Goal: Task Accomplishment & Management: Complete application form

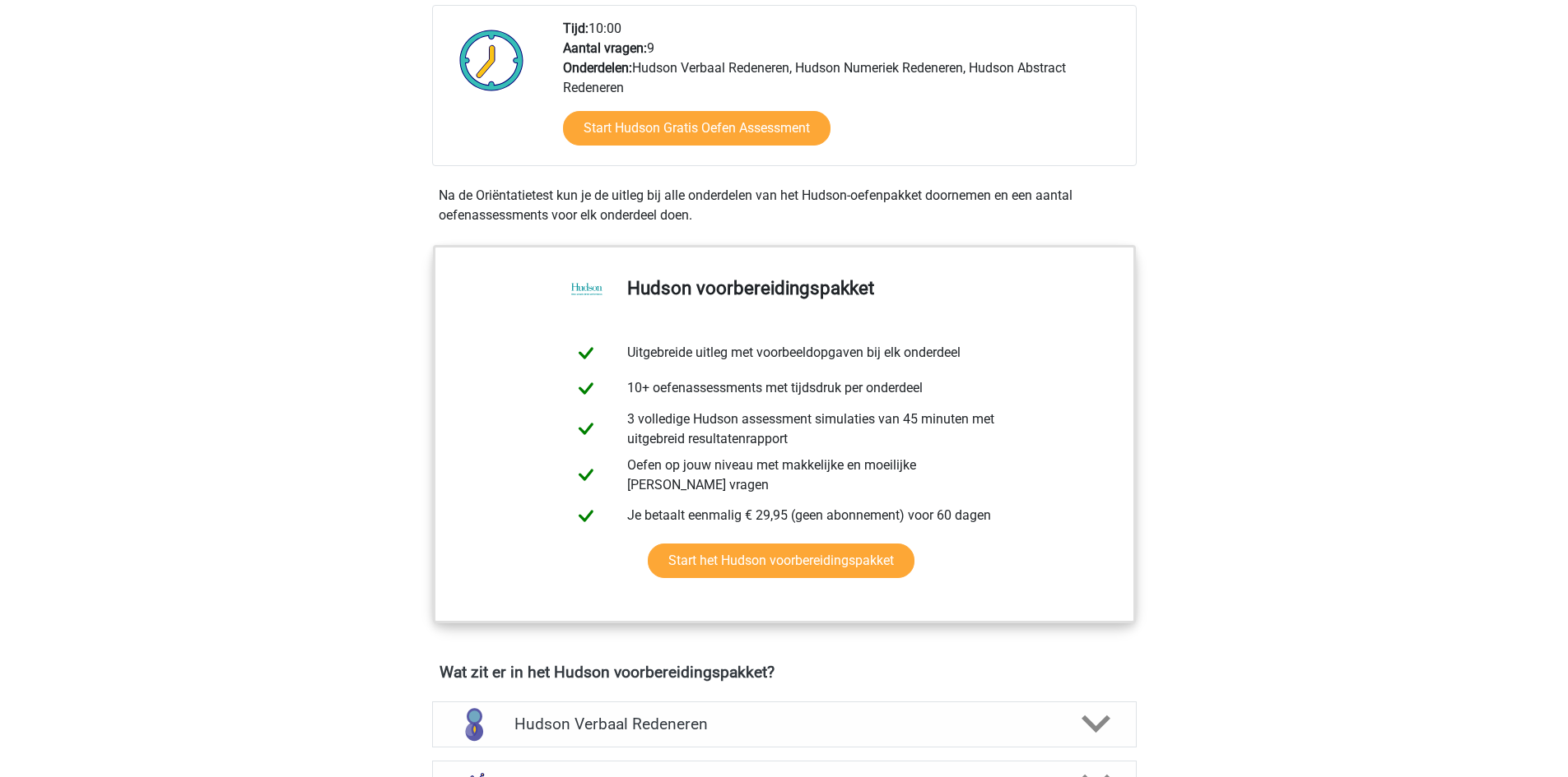
scroll to position [329, 0]
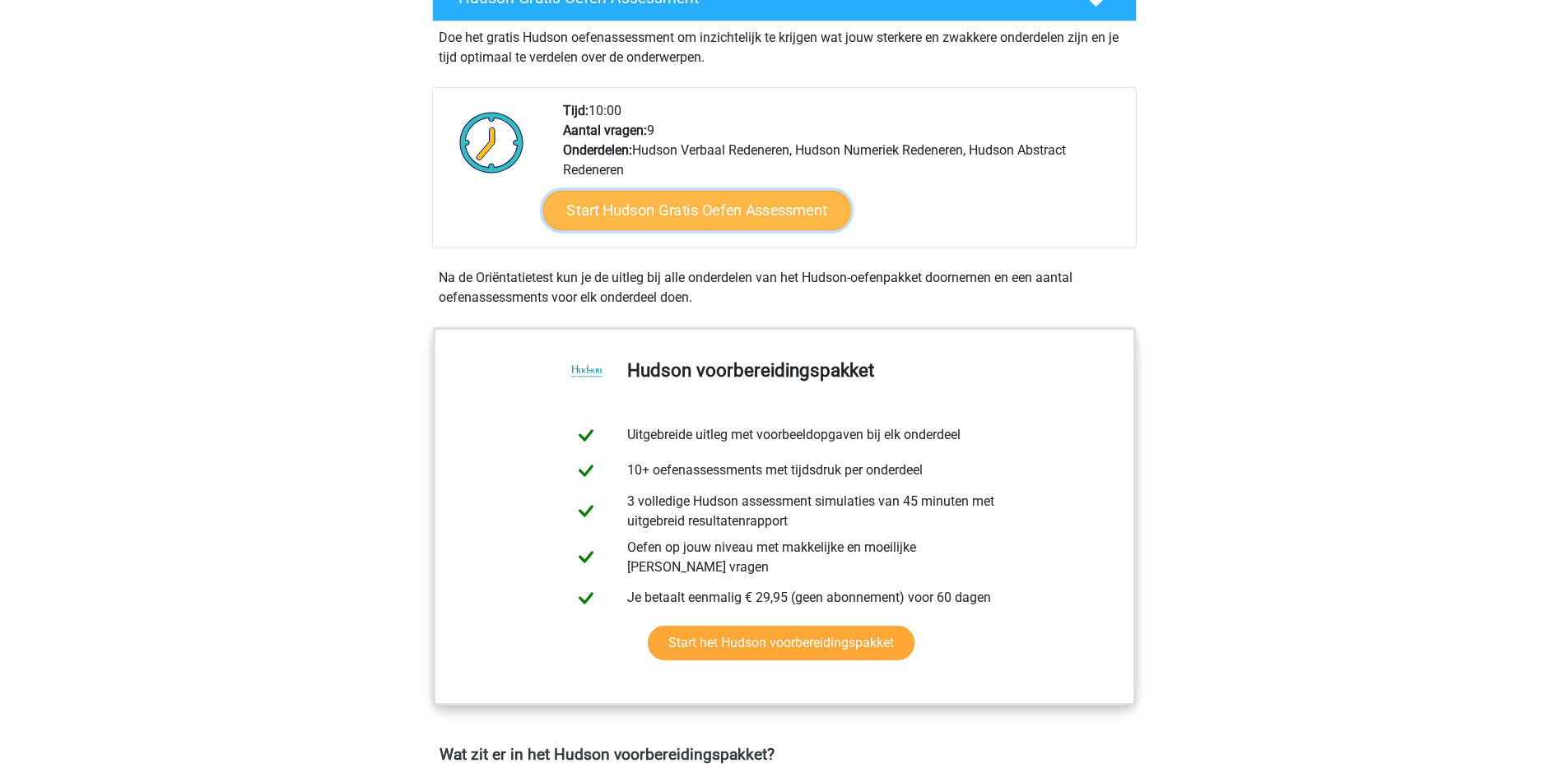
click at [706, 213] on link "Start Hudson Gratis Oefen Assessment" at bounding box center [696, 210] width 308 height 39
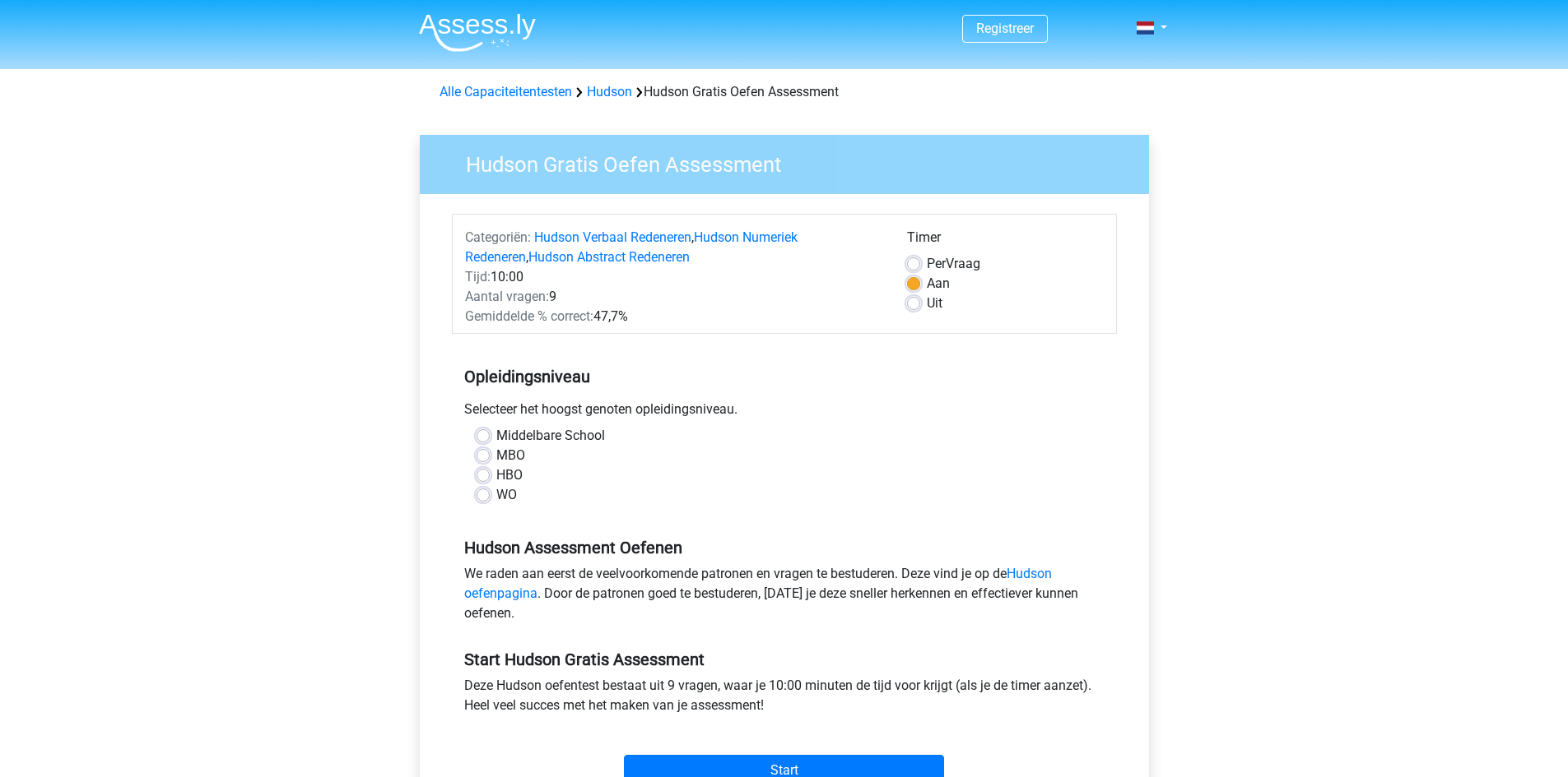
click at [496, 469] on label "HBO" at bounding box center [509, 475] width 27 height 20
click at [482, 469] on input "HBO" at bounding box center [484, 473] width 13 height 16
radio input "true"
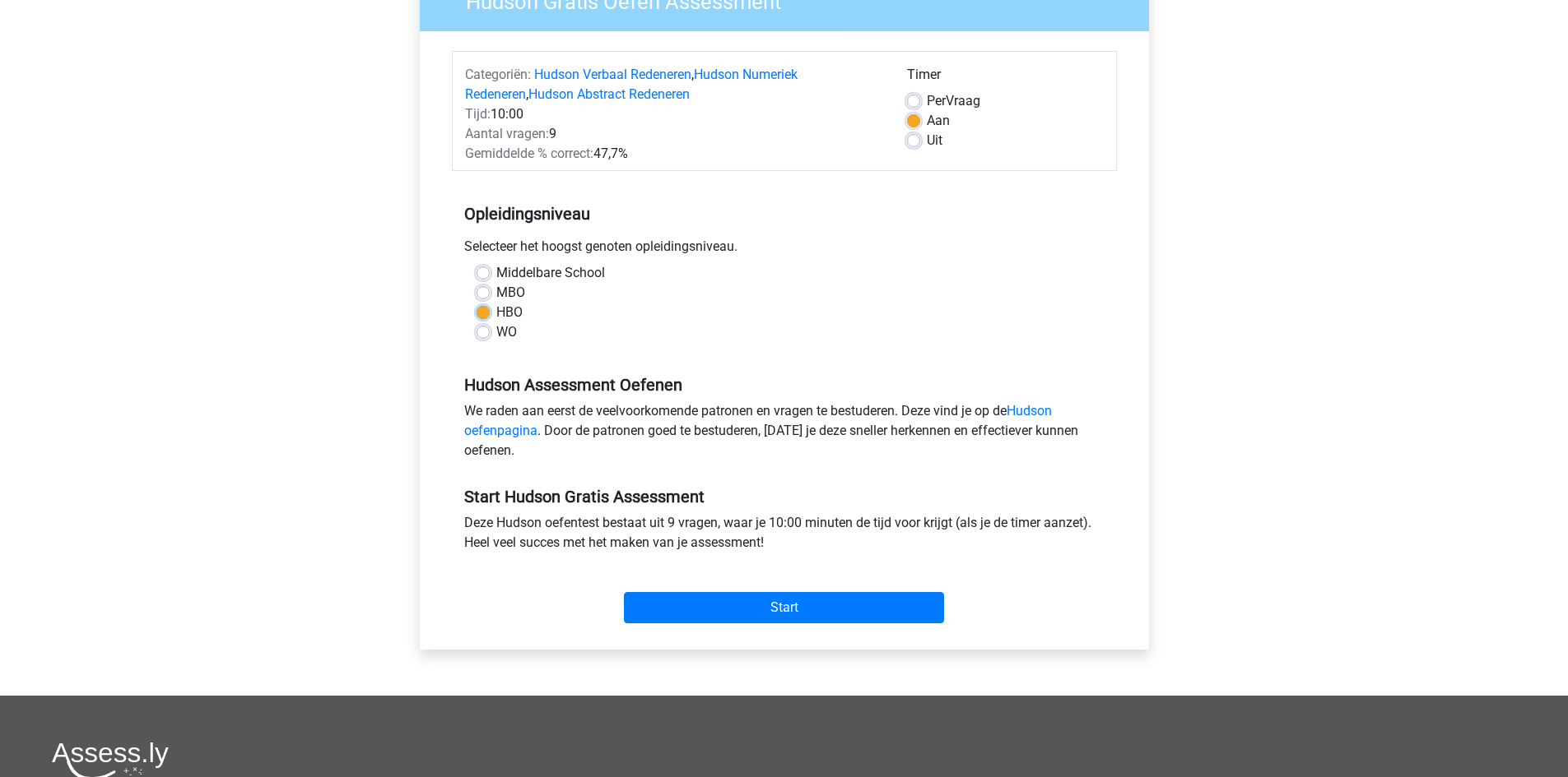
scroll to position [165, 0]
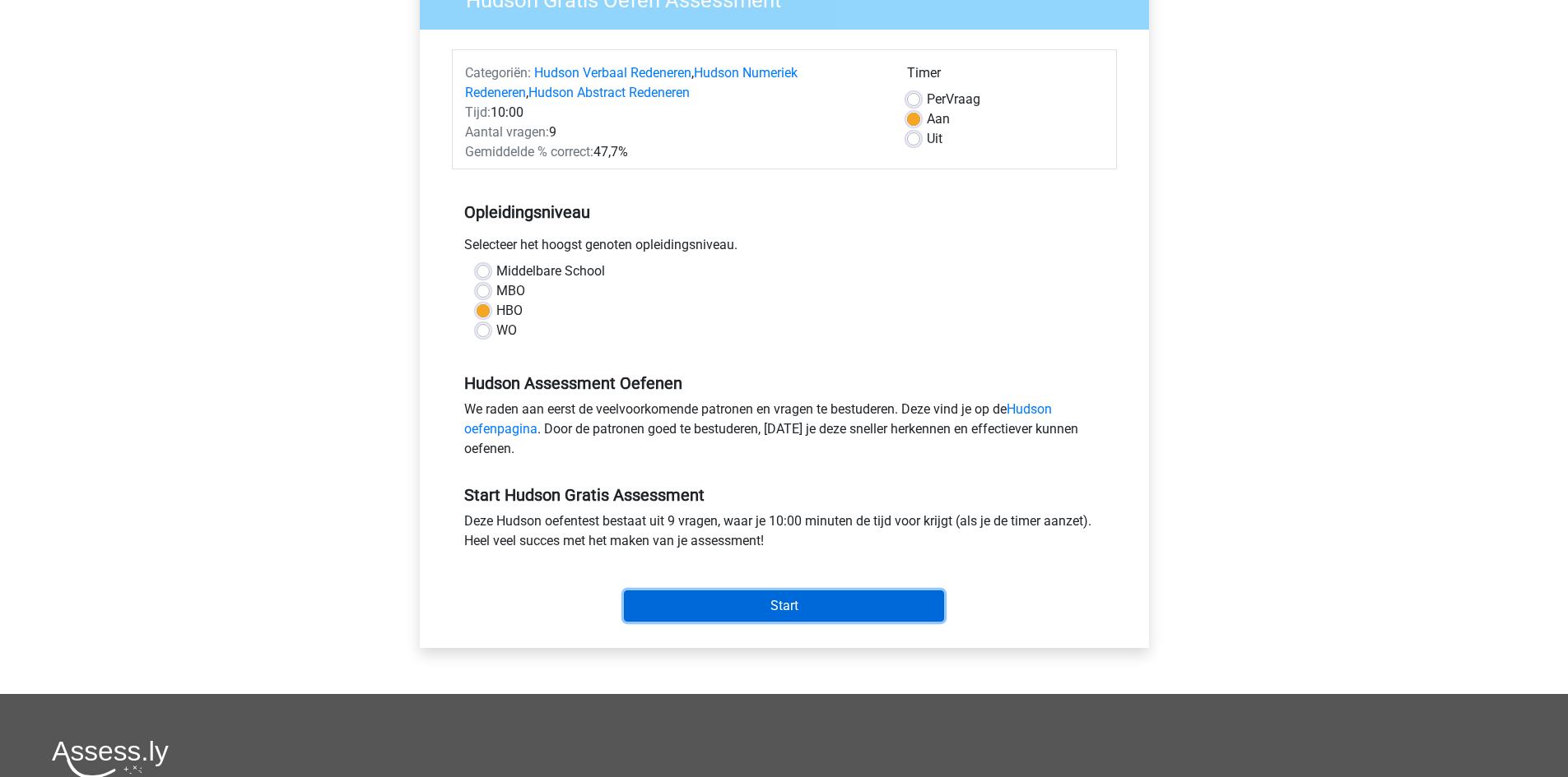
click at [707, 595] on input "Start" at bounding box center [784, 606] width 320 height 31
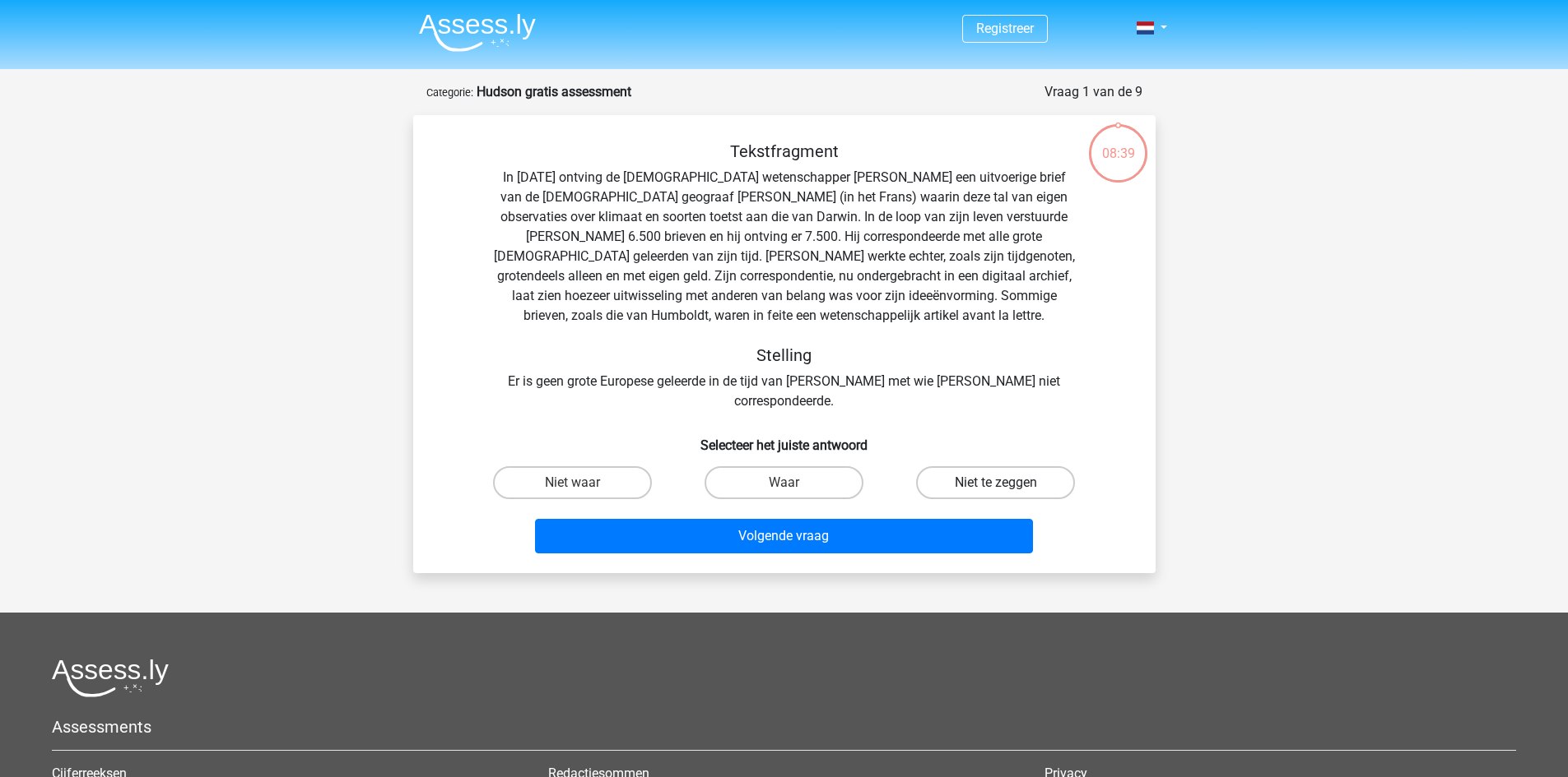
click at [944, 466] on label "Niet te zeggen" at bounding box center [995, 482] width 159 height 33
click at [996, 483] on input "Niet te zeggen" at bounding box center [1001, 488] width 10 height 10
radio input "true"
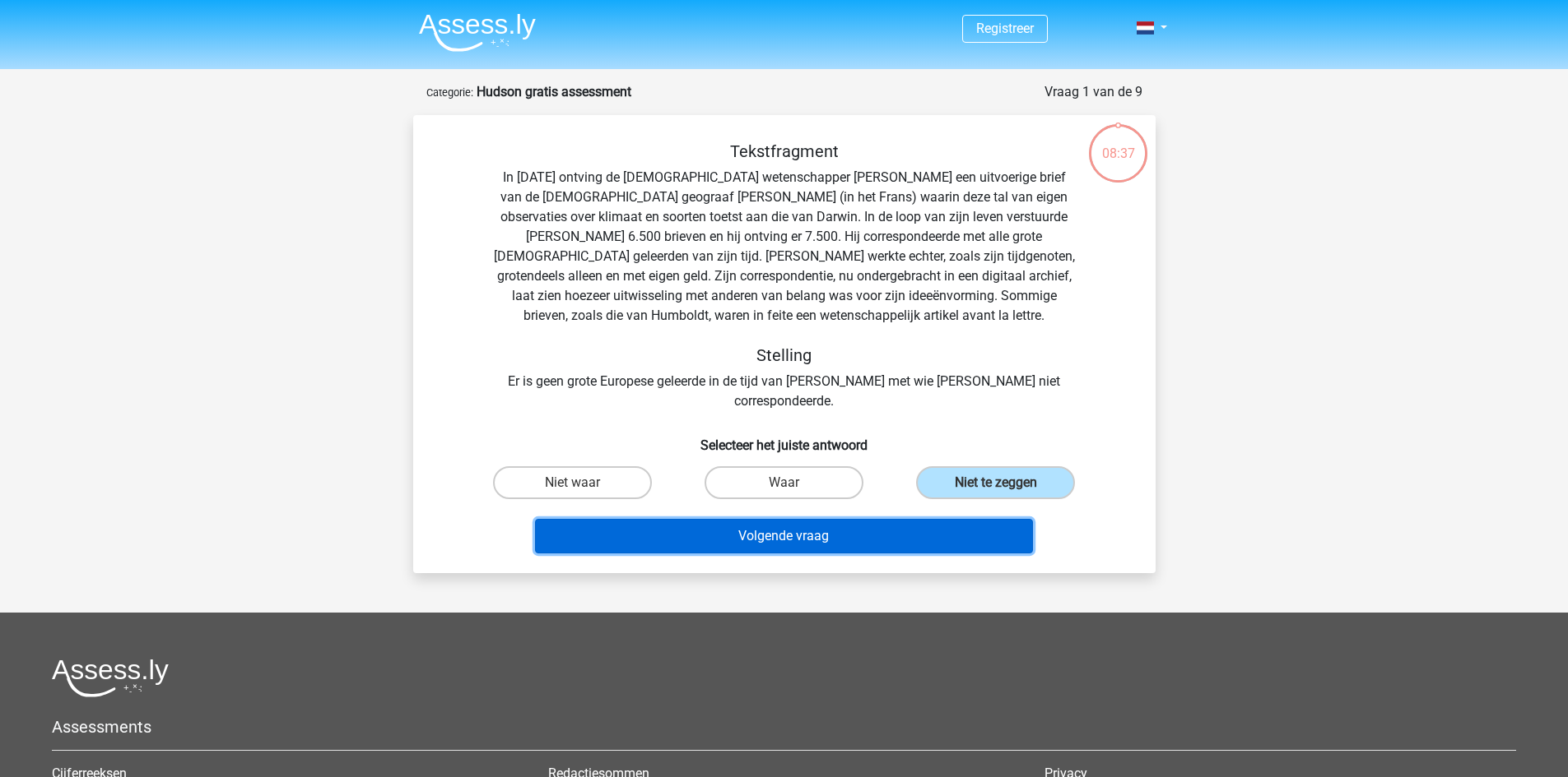
click at [830, 520] on button "Volgende vraag" at bounding box center [784, 537] width 498 height 34
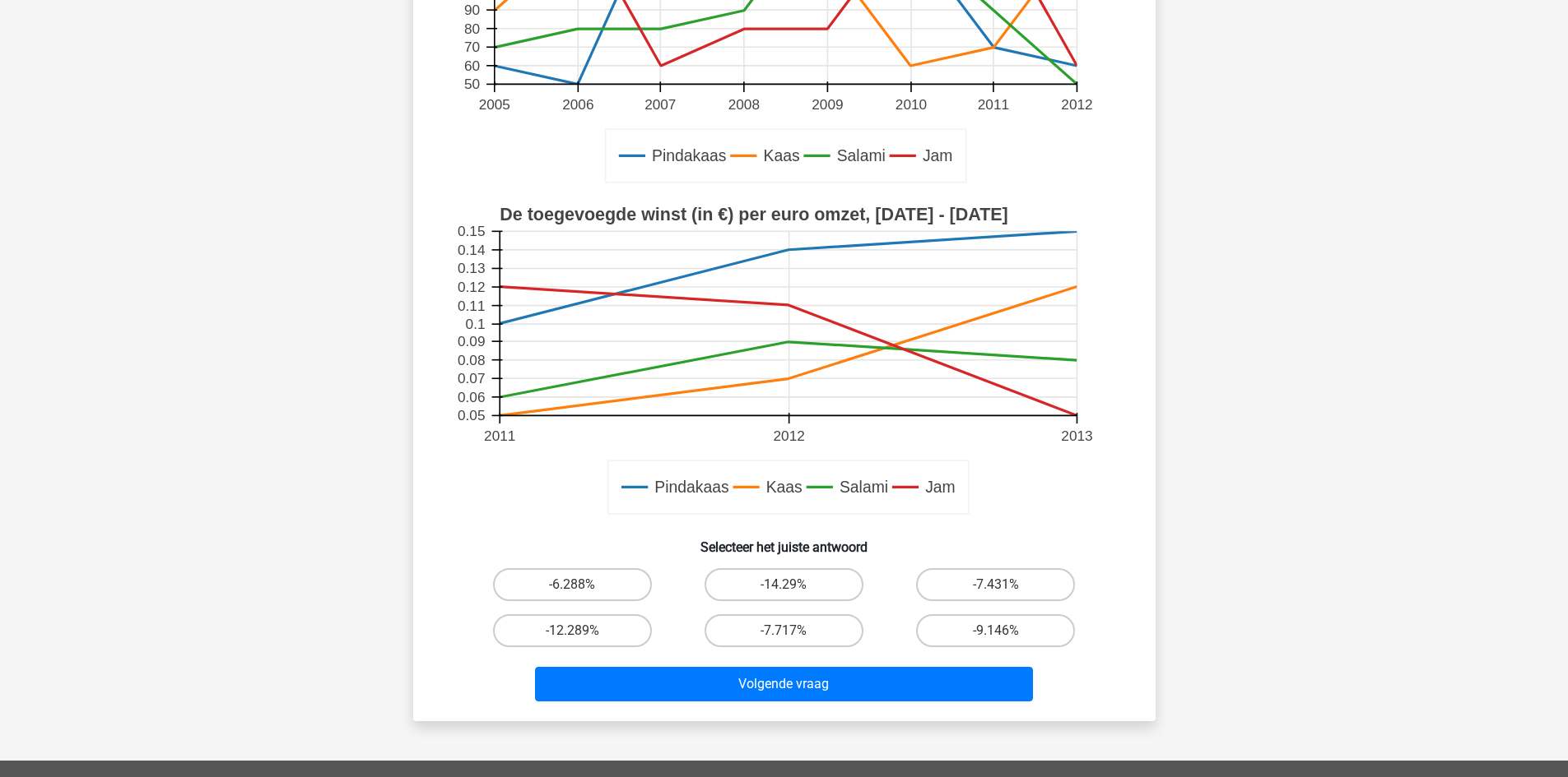
scroll to position [329, 0]
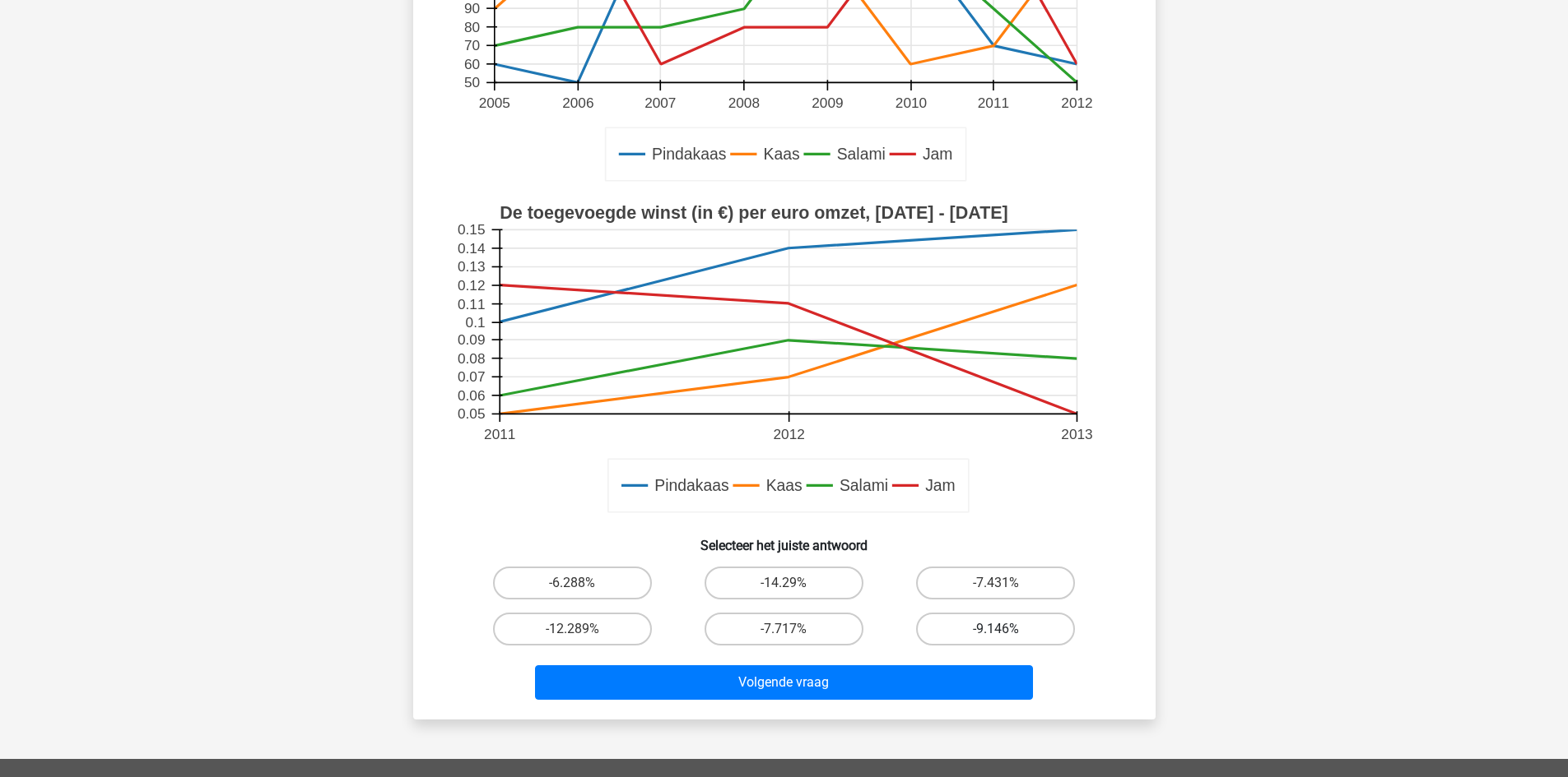
click at [986, 627] on label "-9.146%" at bounding box center [995, 629] width 159 height 33
click at [996, 629] on input "-9.146%" at bounding box center [1001, 634] width 10 height 10
radio input "true"
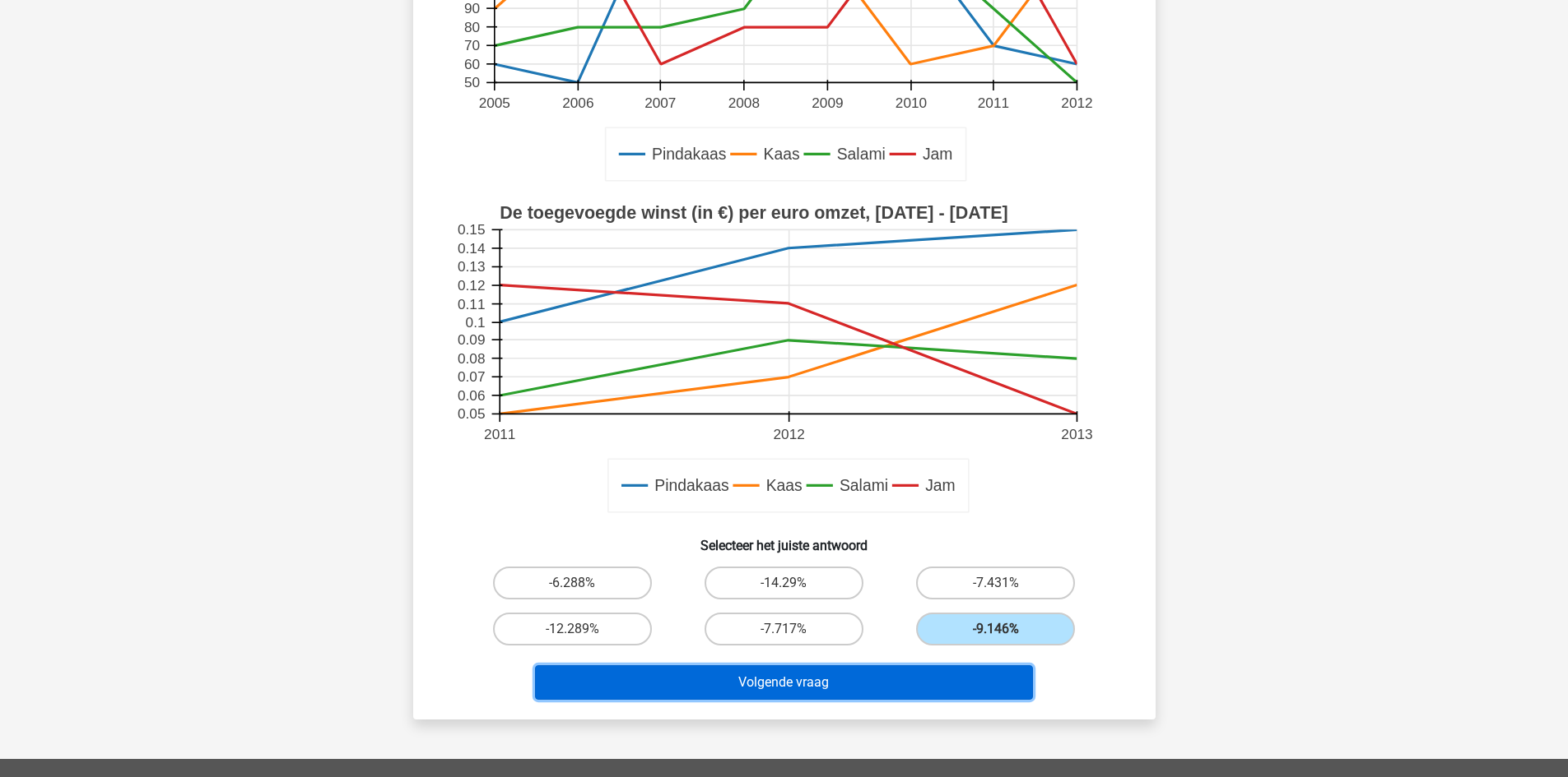
click at [897, 678] on button "Volgende vraag" at bounding box center [784, 683] width 498 height 34
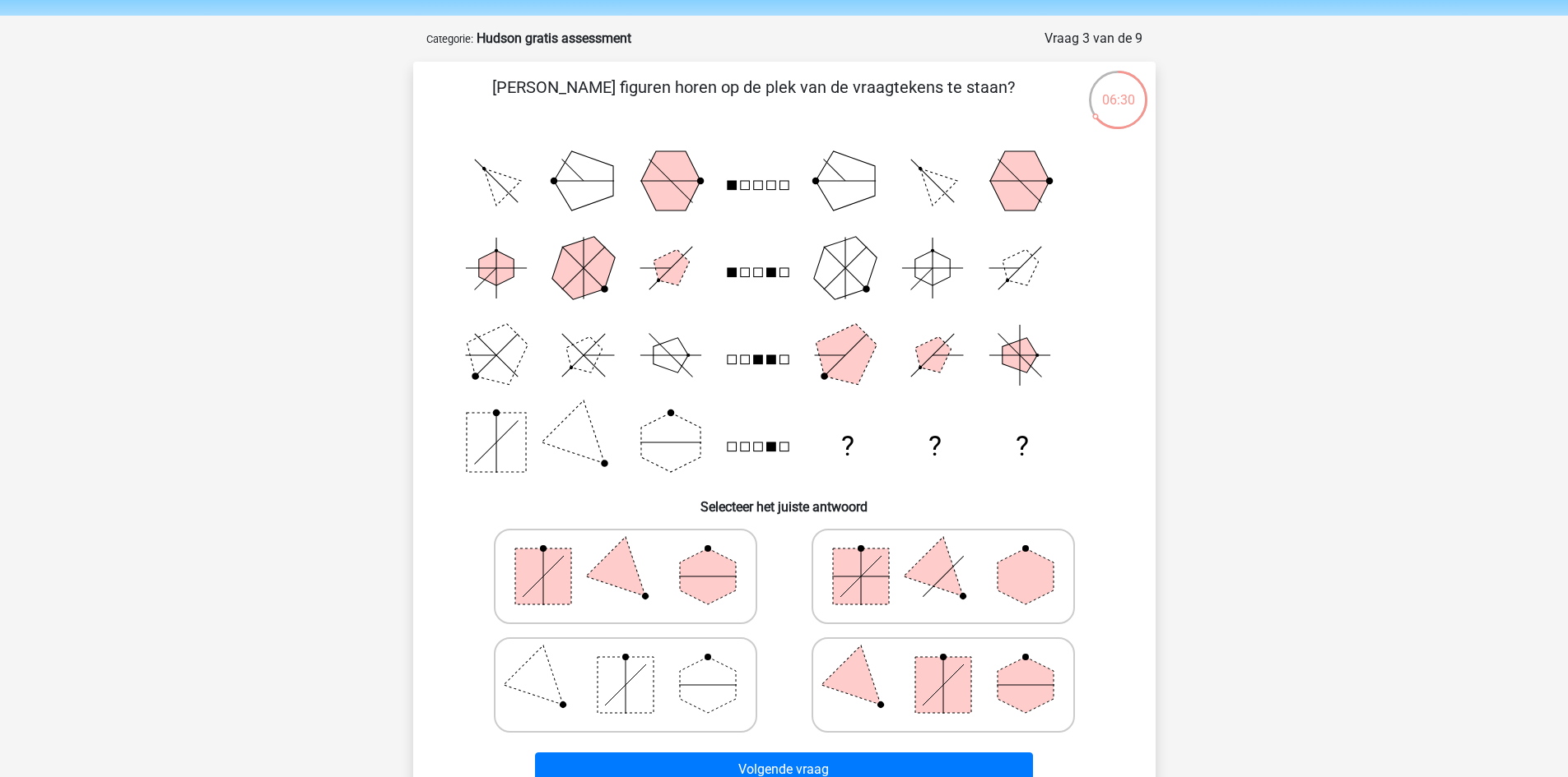
scroll to position [82, 0]
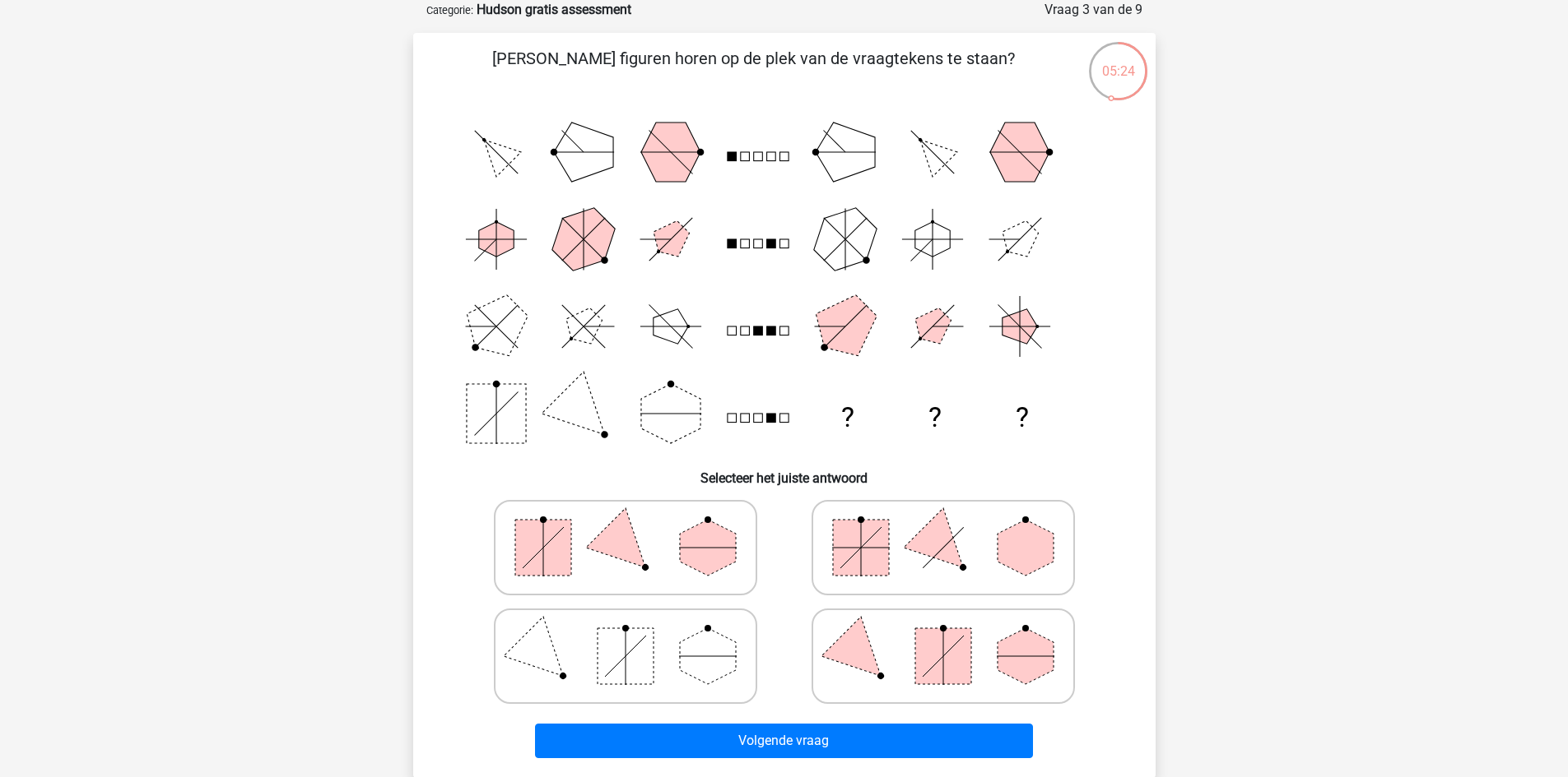
click at [628, 651] on rect at bounding box center [625, 656] width 56 height 56
click at [628, 636] on input "radio" at bounding box center [630, 630] width 10 height 10
radio input "true"
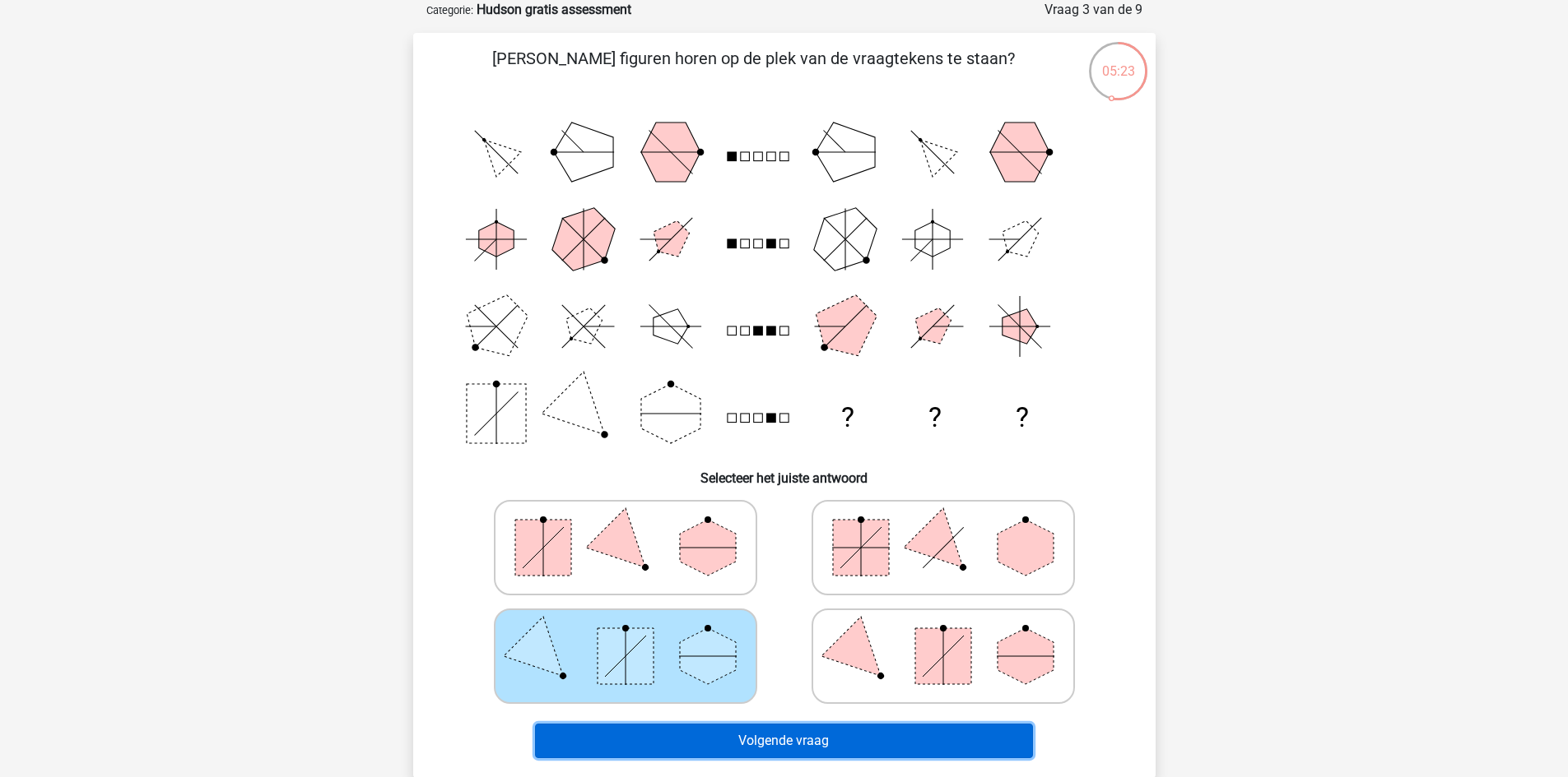
click at [772, 733] on button "Volgende vraag" at bounding box center [784, 741] width 498 height 34
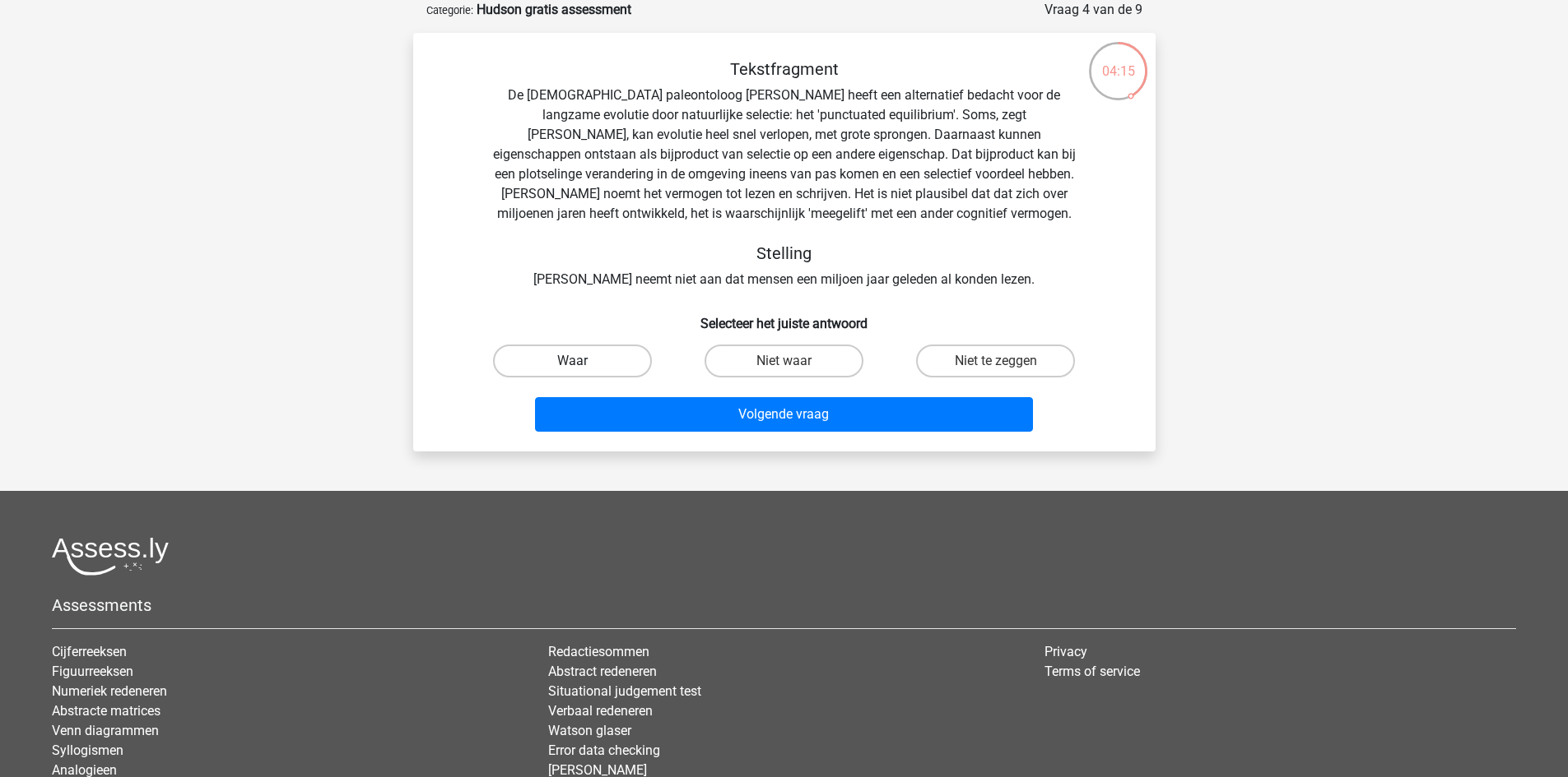
click at [615, 368] on label "Waar" at bounding box center [572, 361] width 159 height 33
click at [583, 368] on input "Waar" at bounding box center [577, 366] width 10 height 10
radio input "true"
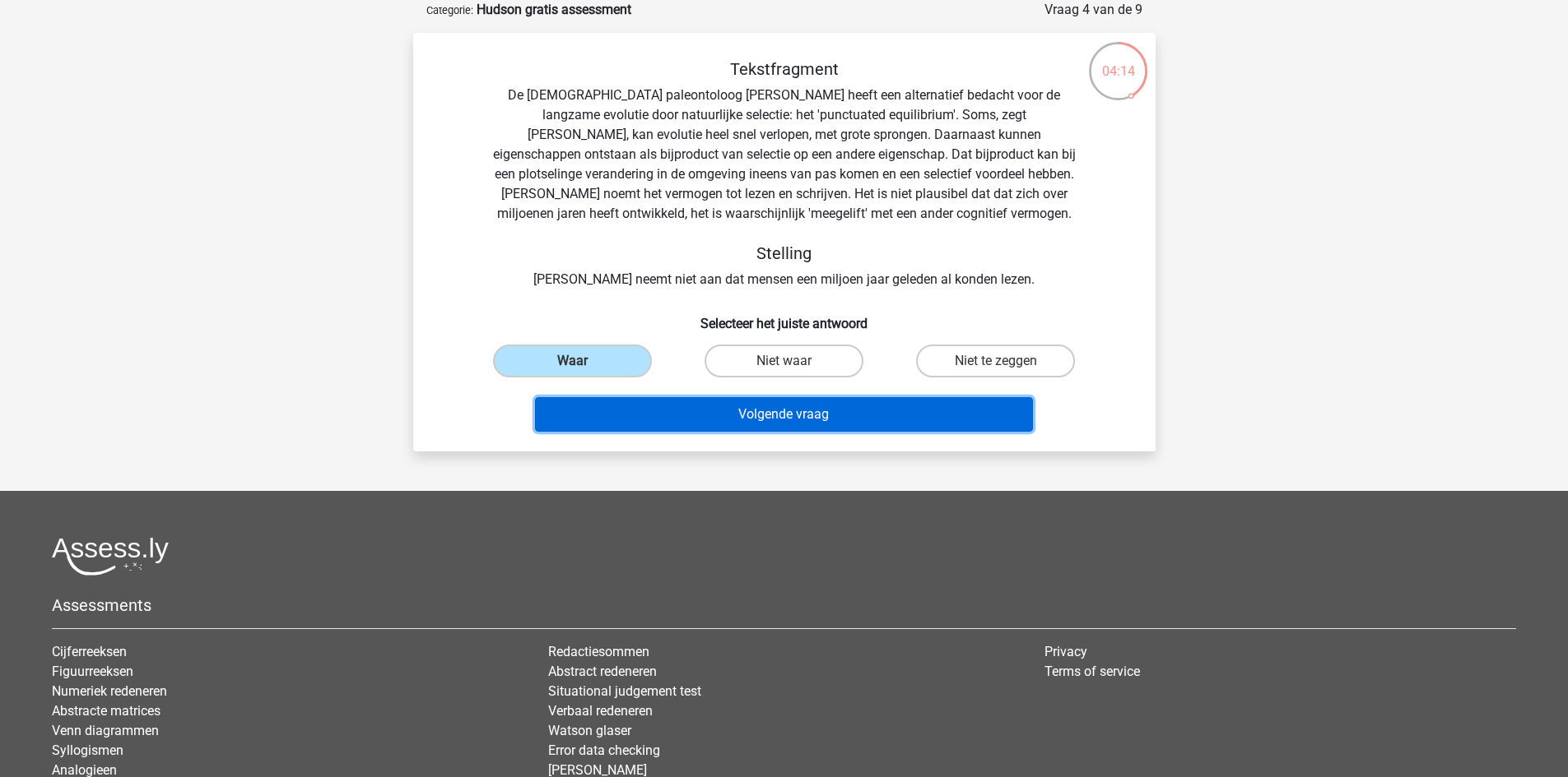
click at [735, 411] on button "Volgende vraag" at bounding box center [784, 415] width 498 height 34
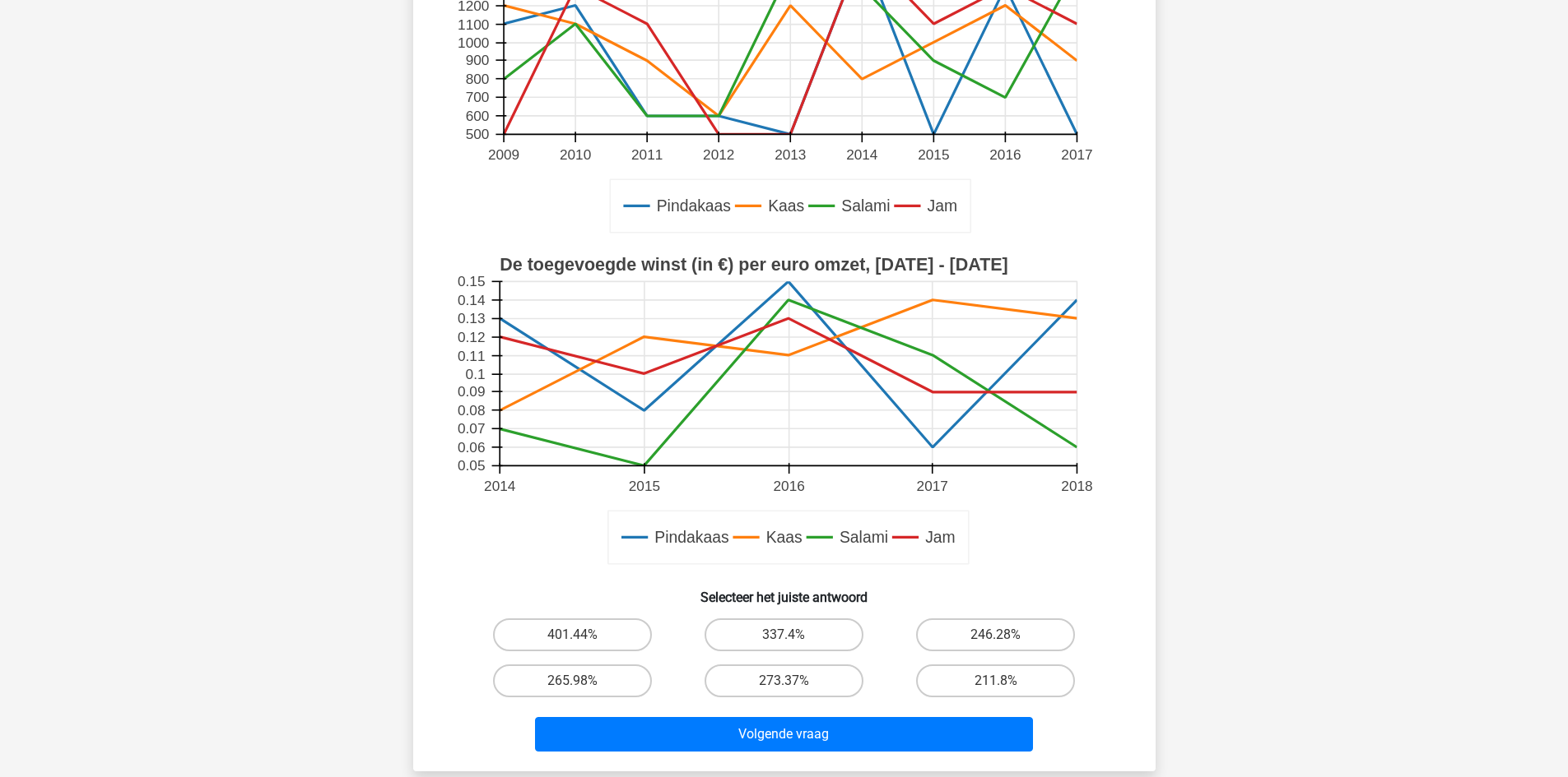
scroll to position [329, 0]
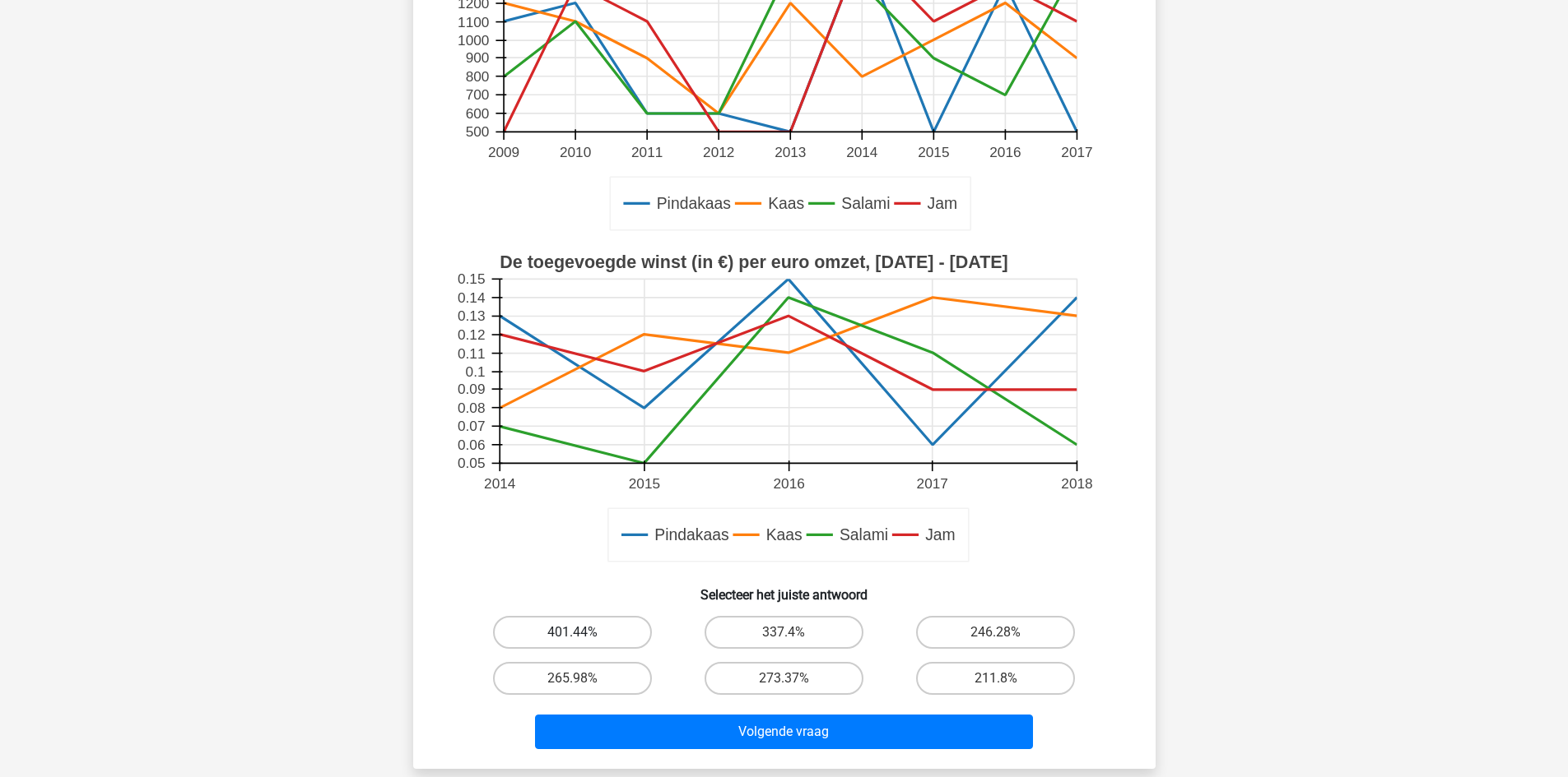
click at [567, 624] on label "401.44%" at bounding box center [572, 632] width 159 height 33
click at [572, 633] on input "401.44%" at bounding box center [577, 638] width 10 height 10
radio input "true"
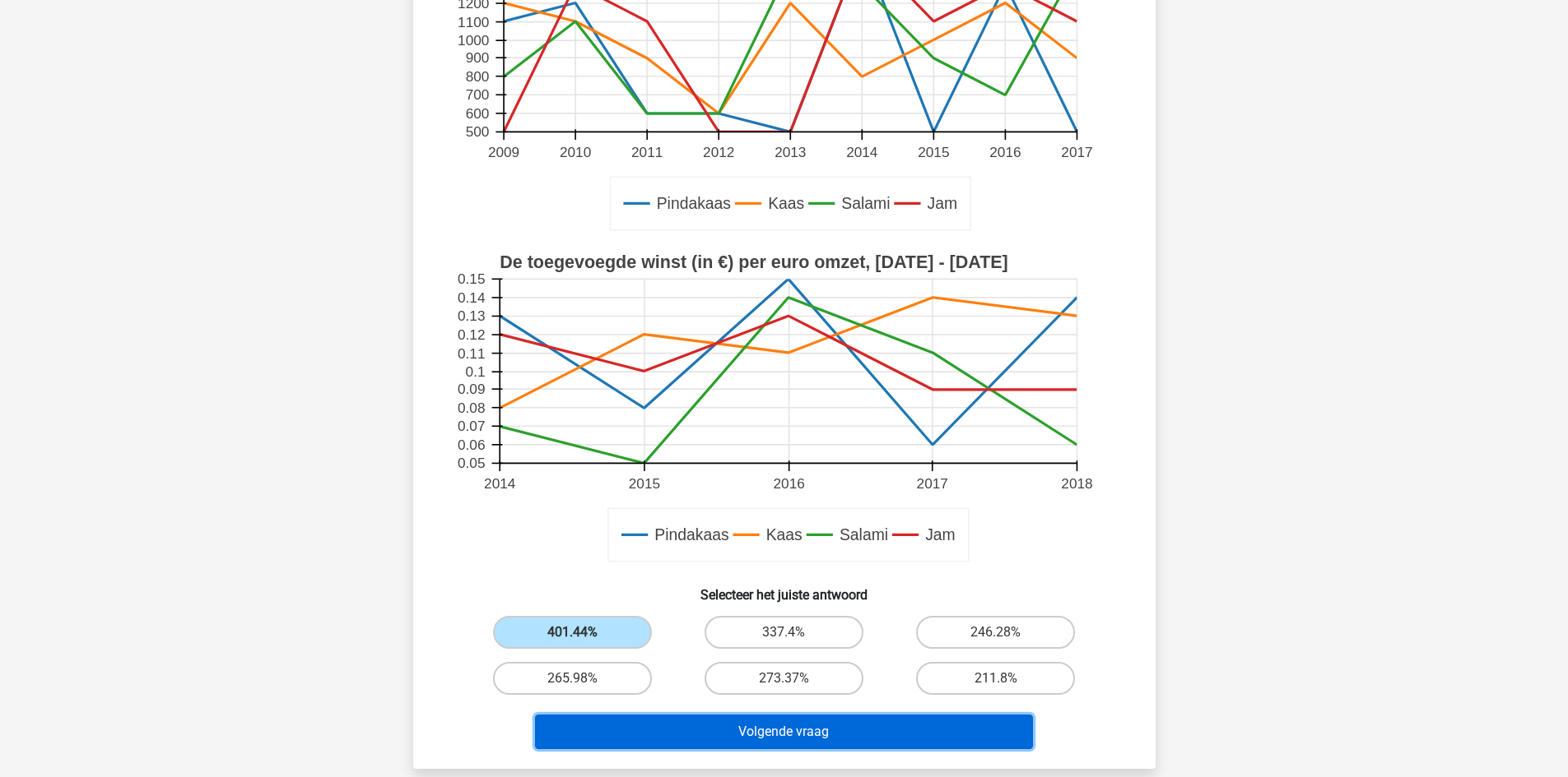
click at [757, 724] on button "Volgende vraag" at bounding box center [784, 732] width 498 height 34
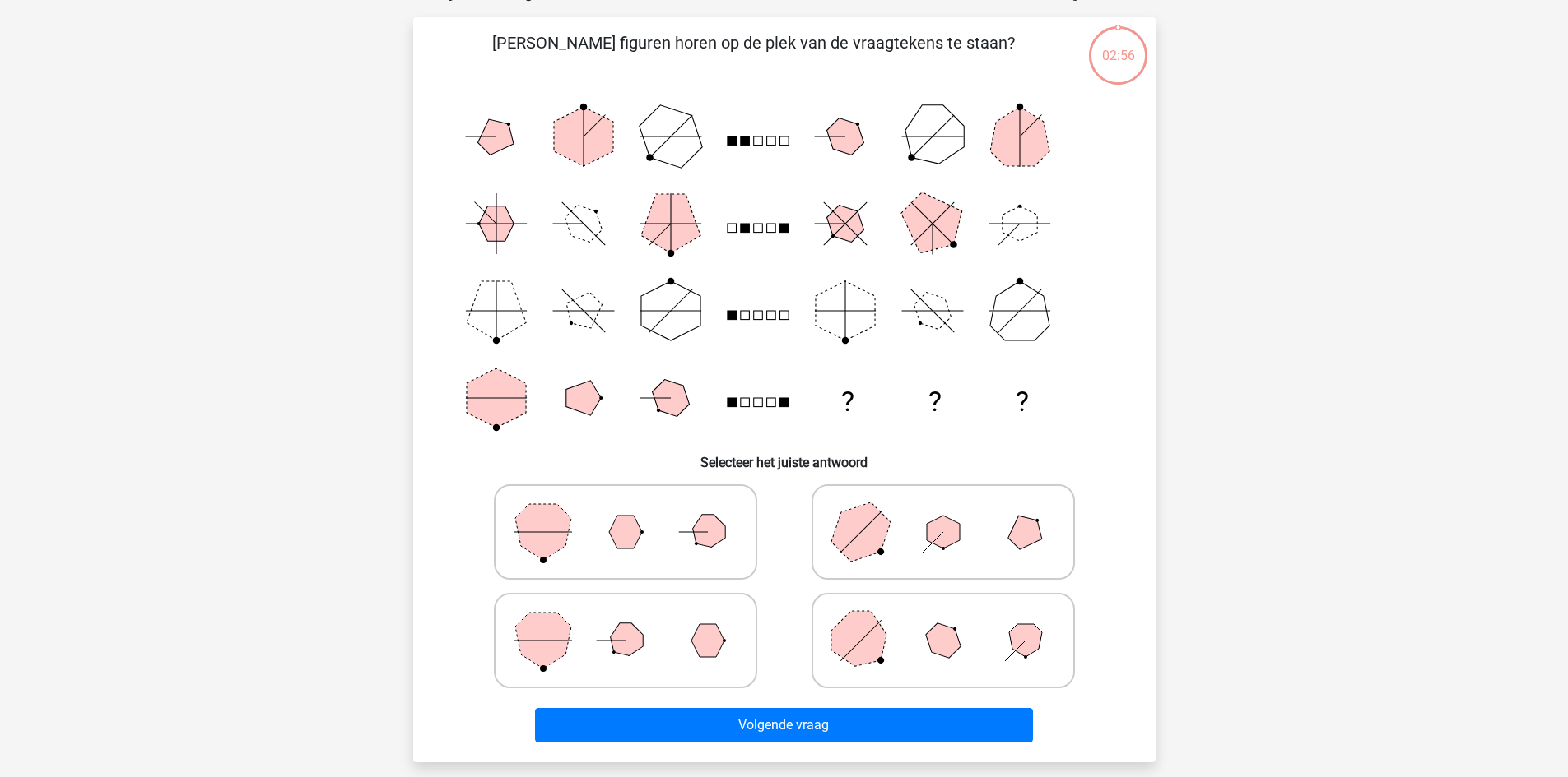
scroll to position [82, 0]
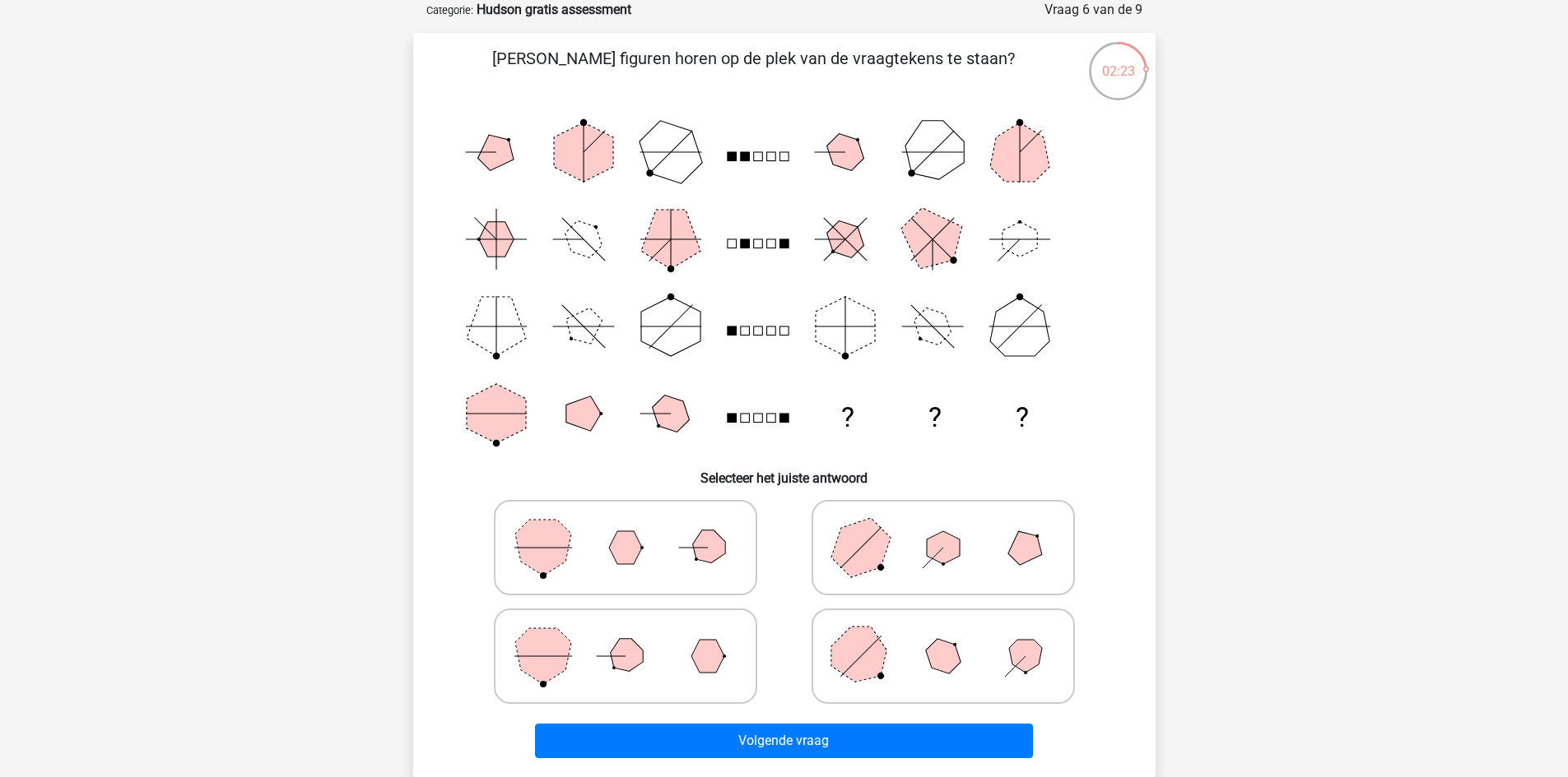
click at [612, 652] on polygon at bounding box center [625, 656] width 47 height 47
click at [626, 636] on input "radio" at bounding box center [630, 630] width 10 height 10
radio input "true"
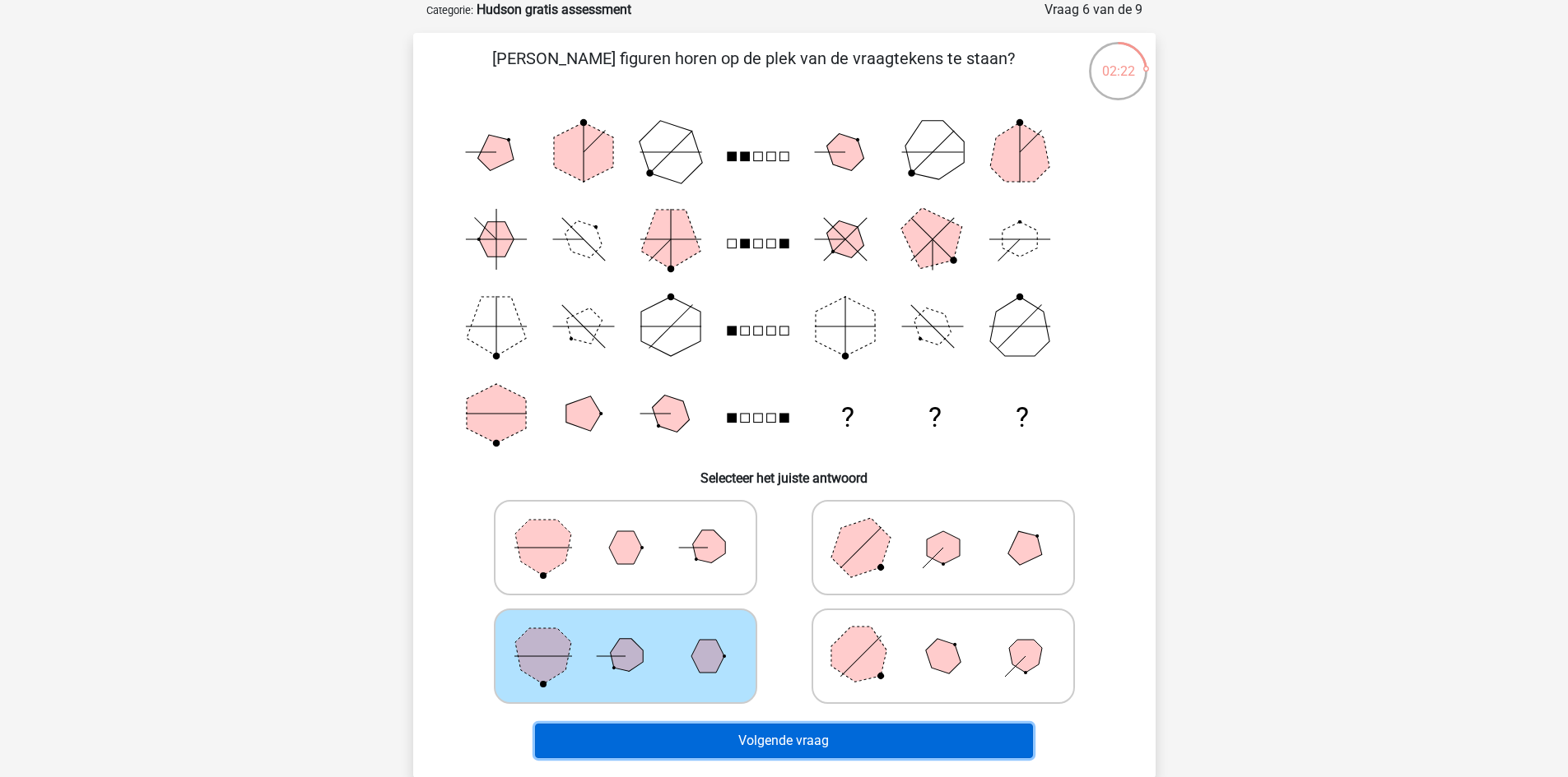
click at [790, 740] on button "Volgende vraag" at bounding box center [784, 741] width 498 height 34
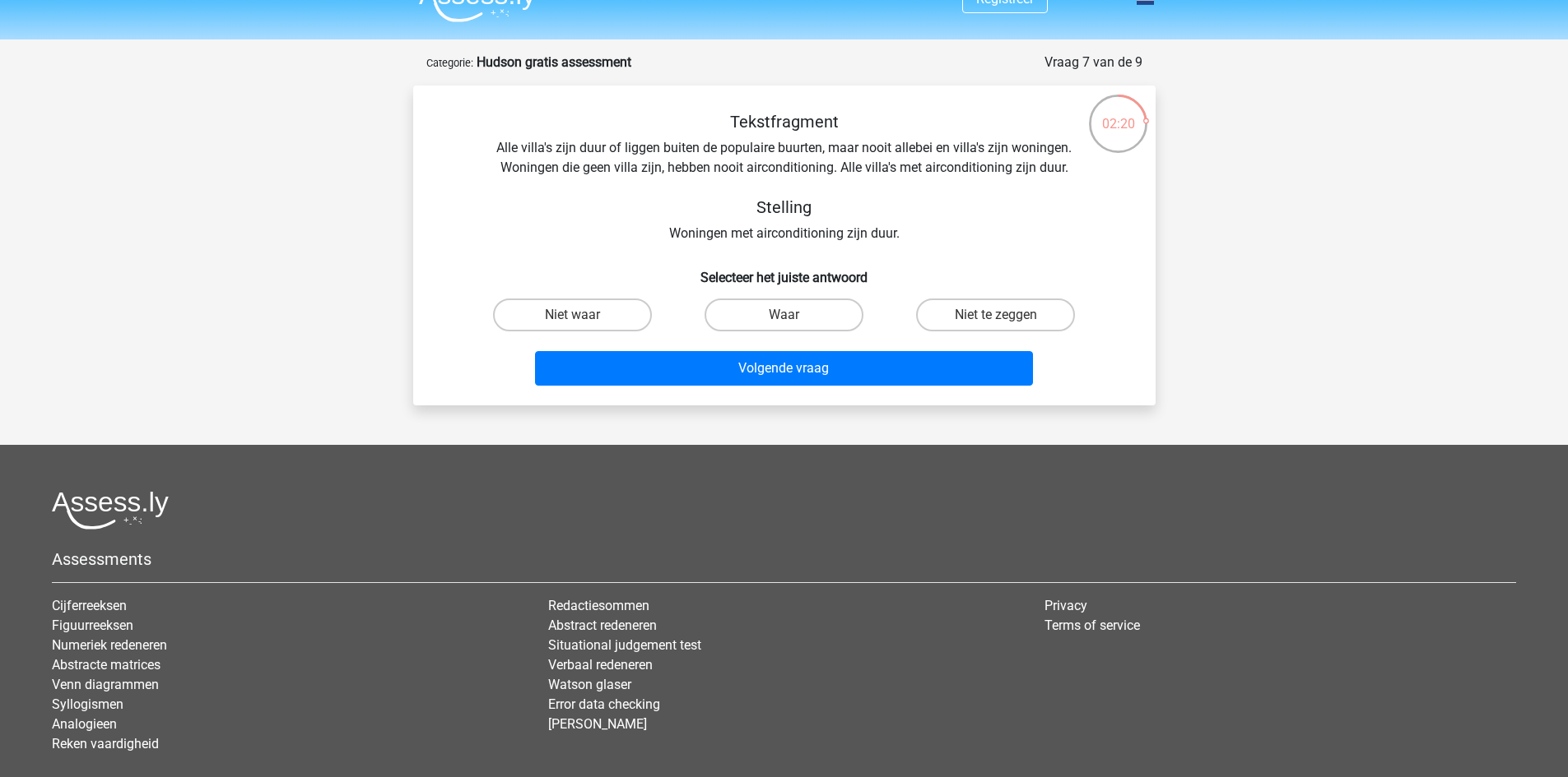
scroll to position [0, 0]
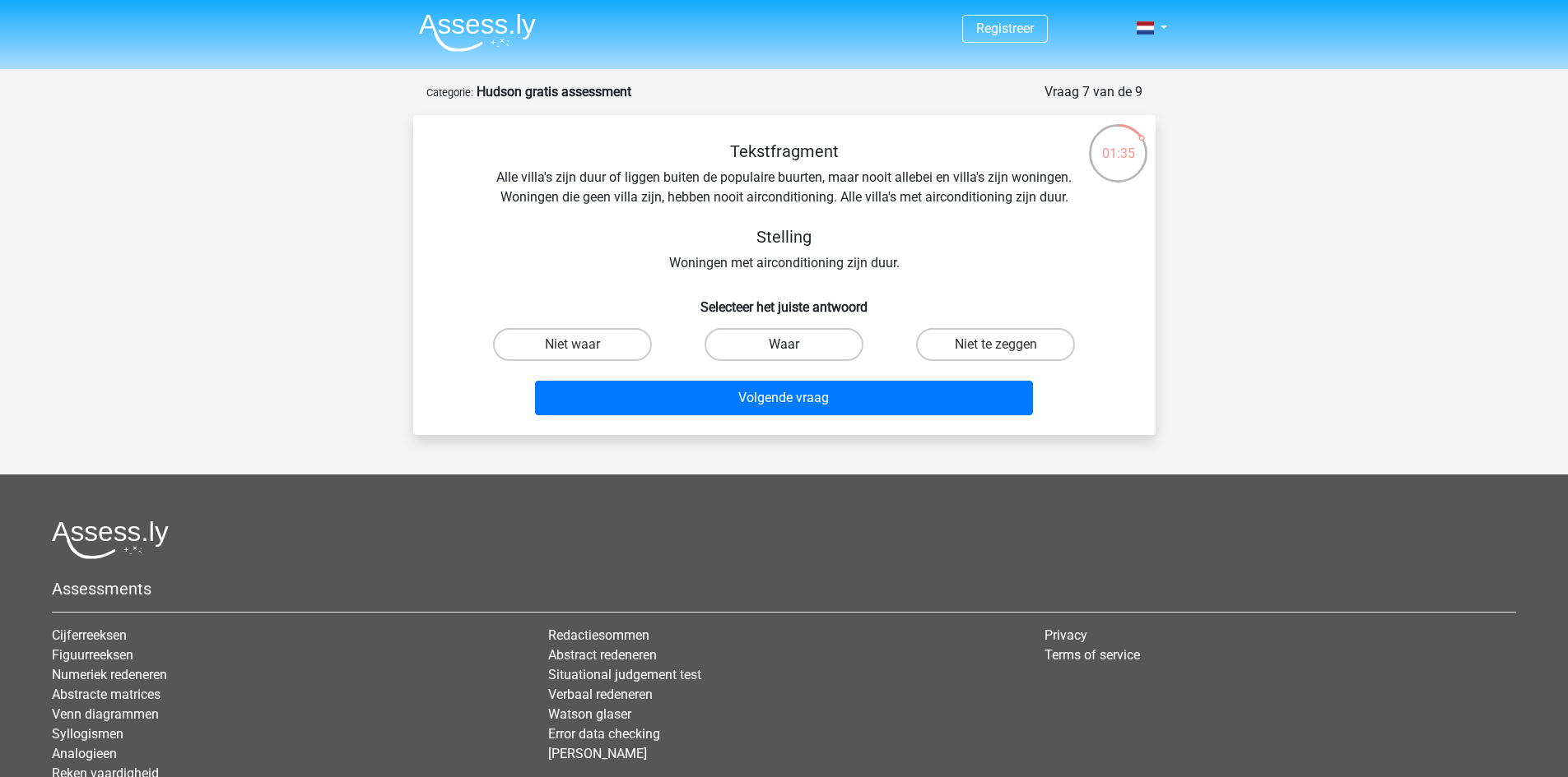
click at [797, 342] on label "Waar" at bounding box center [784, 344] width 159 height 33
click at [794, 345] on input "Waar" at bounding box center [789, 350] width 10 height 10
radio input "true"
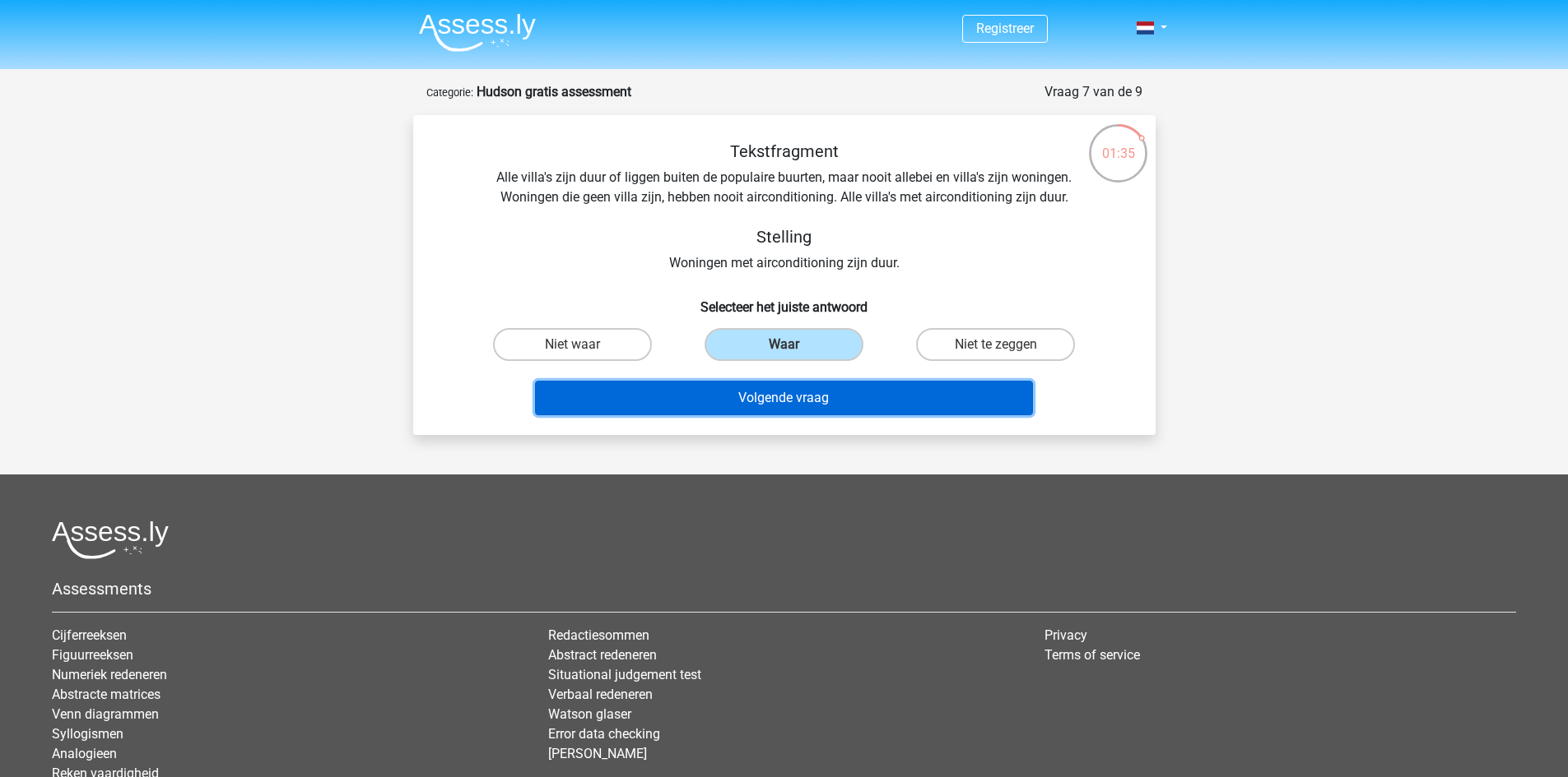
click at [800, 396] on button "Volgende vraag" at bounding box center [784, 399] width 498 height 34
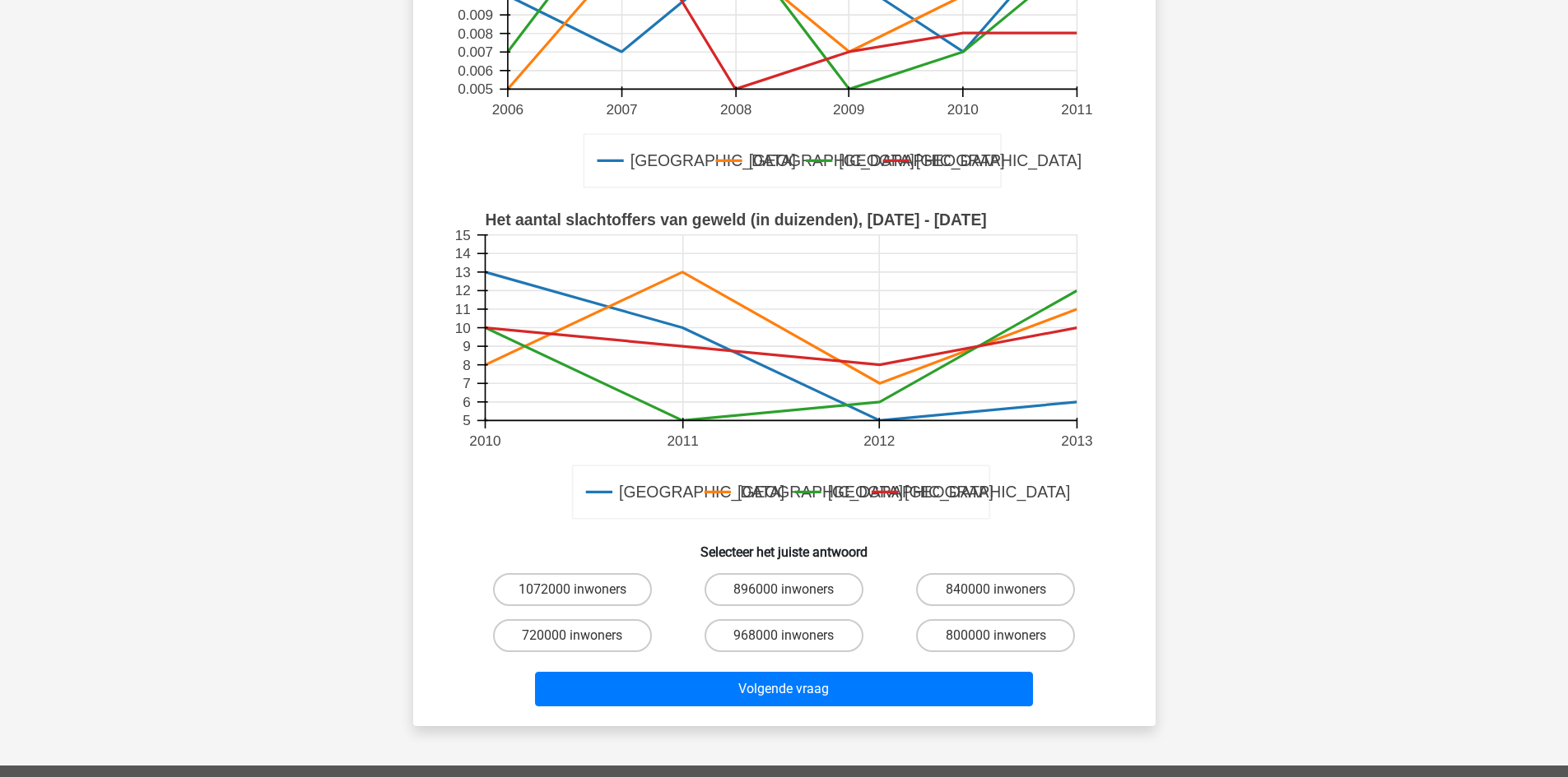
scroll to position [329, 0]
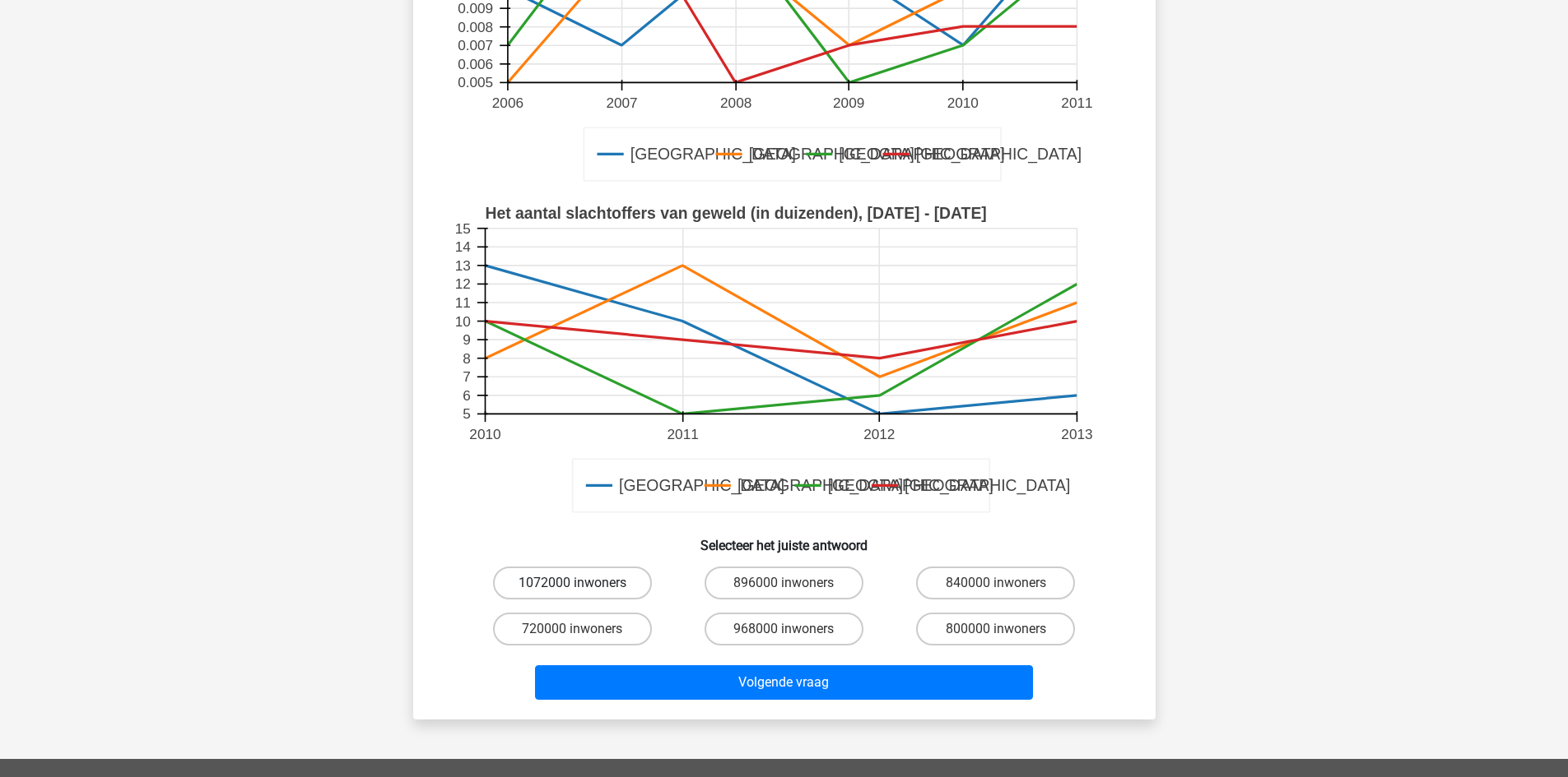
click at [567, 567] on label "1072000 inwoners" at bounding box center [572, 583] width 159 height 33
click at [572, 583] on input "1072000 inwoners" at bounding box center [577, 588] width 10 height 10
radio input "true"
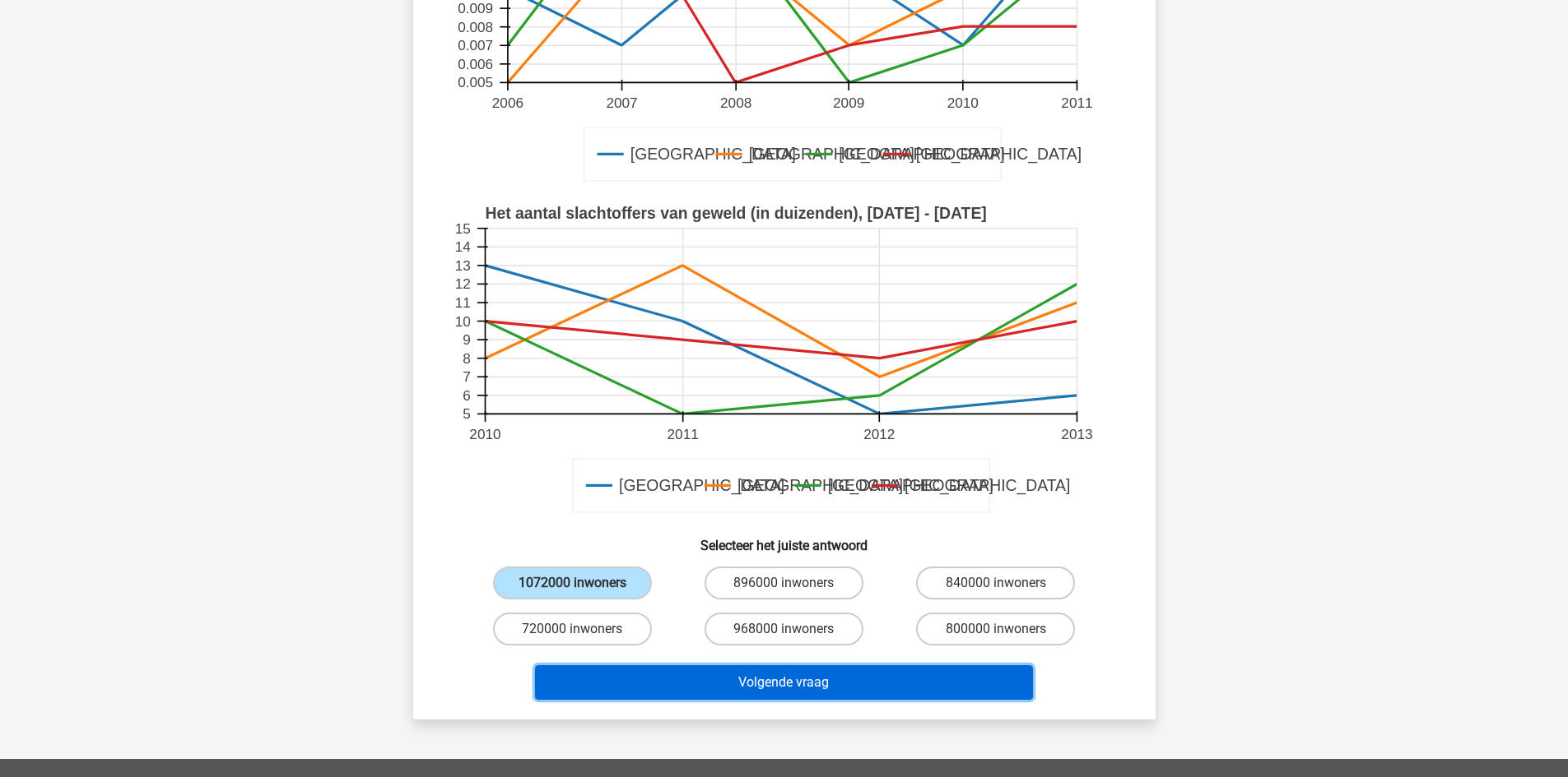
click at [777, 683] on button "Volgende vraag" at bounding box center [784, 683] width 498 height 34
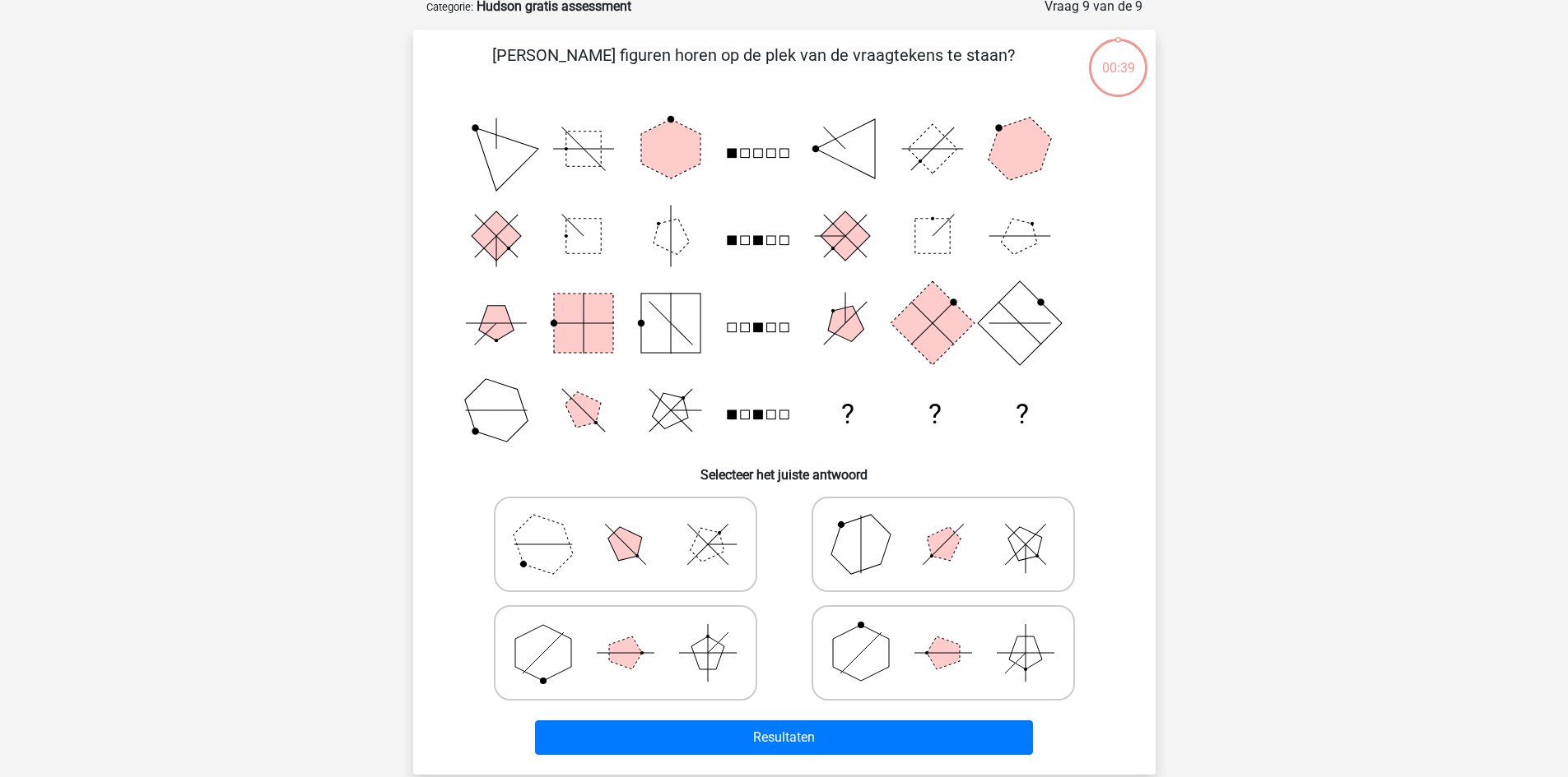
scroll to position [82, 0]
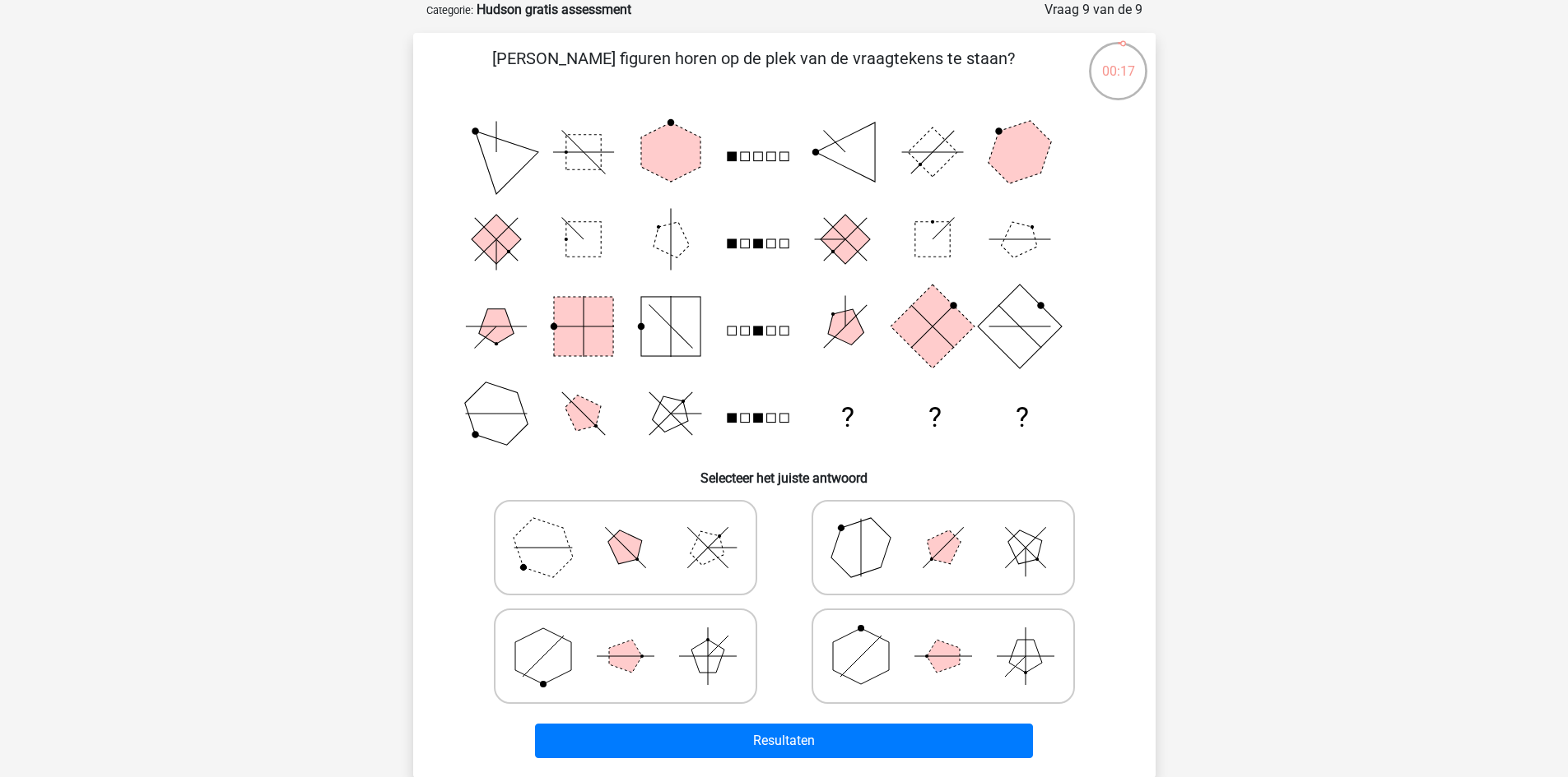
click at [646, 638] on icon at bounding box center [625, 656] width 247 height 82
click at [636, 636] on input "radio" at bounding box center [630, 630] width 10 height 10
radio input "true"
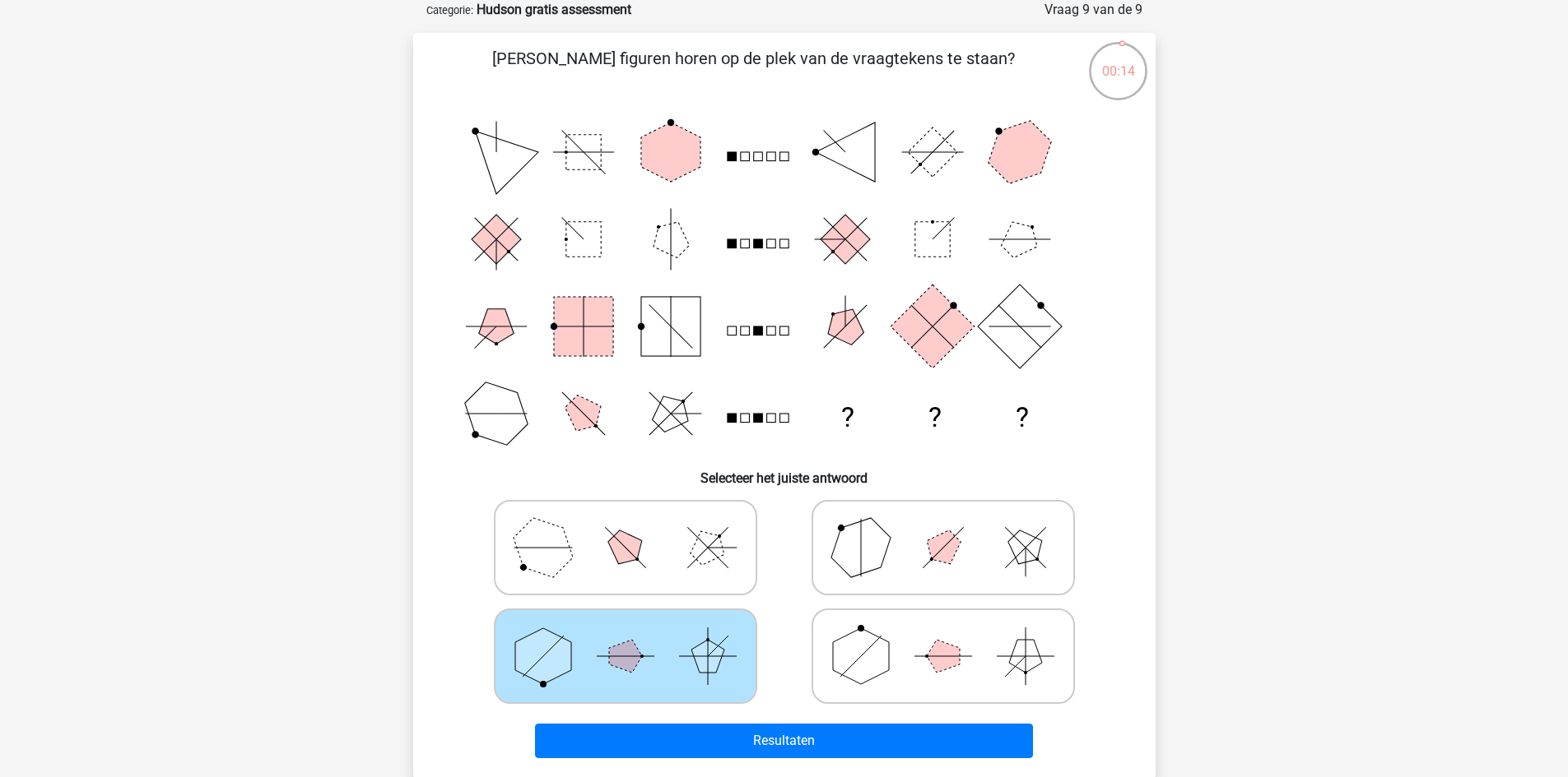
click at [881, 651] on polygon at bounding box center [860, 656] width 56 height 56
click at [943, 636] on input "radio" at bounding box center [948, 630] width 10 height 10
radio input "true"
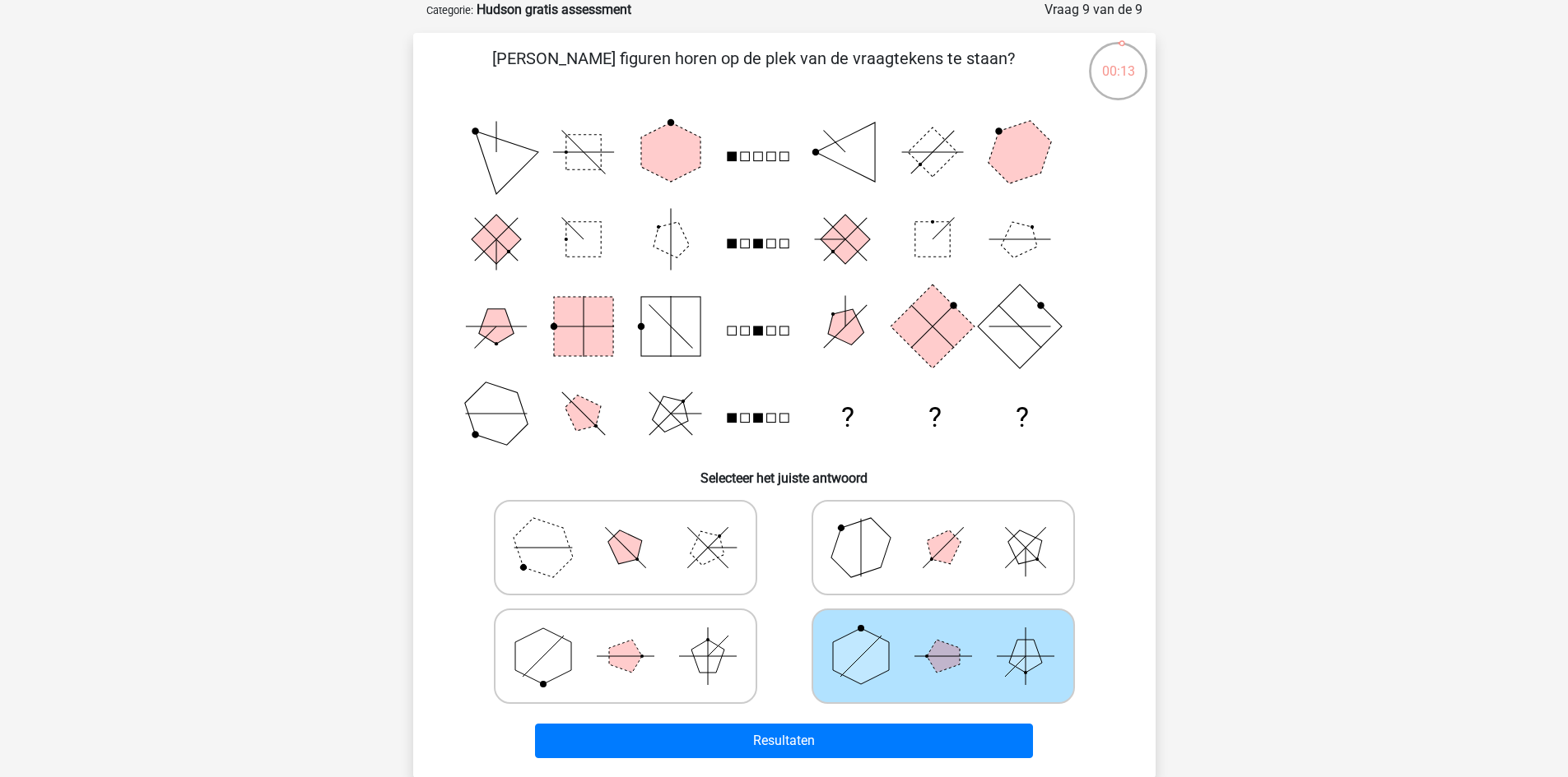
click at [855, 722] on div "Resultaten" at bounding box center [784, 738] width 690 height 54
click at [688, 532] on icon at bounding box center [625, 548] width 247 height 82
click at [636, 527] on input "radio" at bounding box center [630, 521] width 10 height 10
radio input "true"
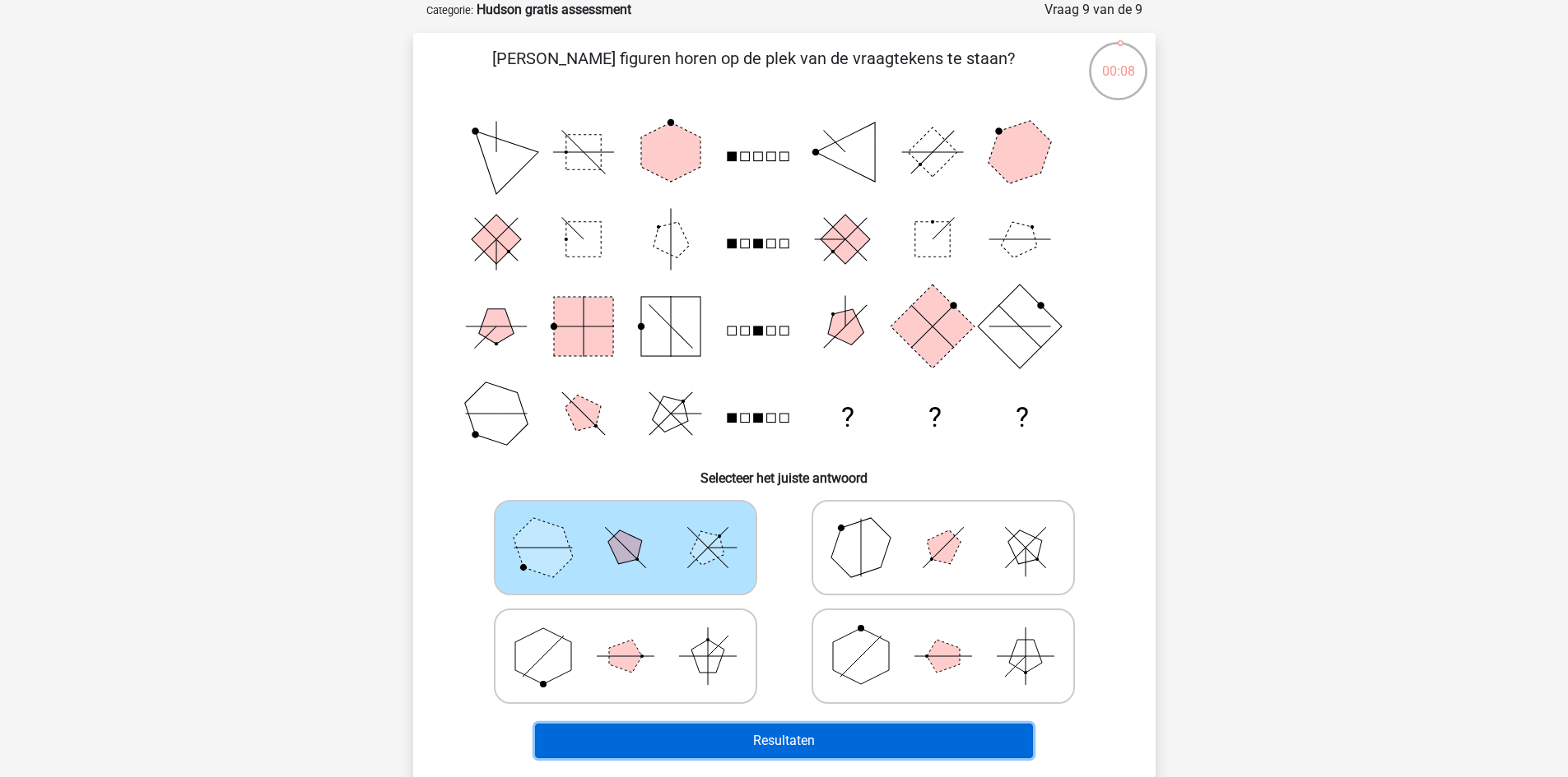
click at [810, 736] on button "Resultaten" at bounding box center [784, 741] width 498 height 34
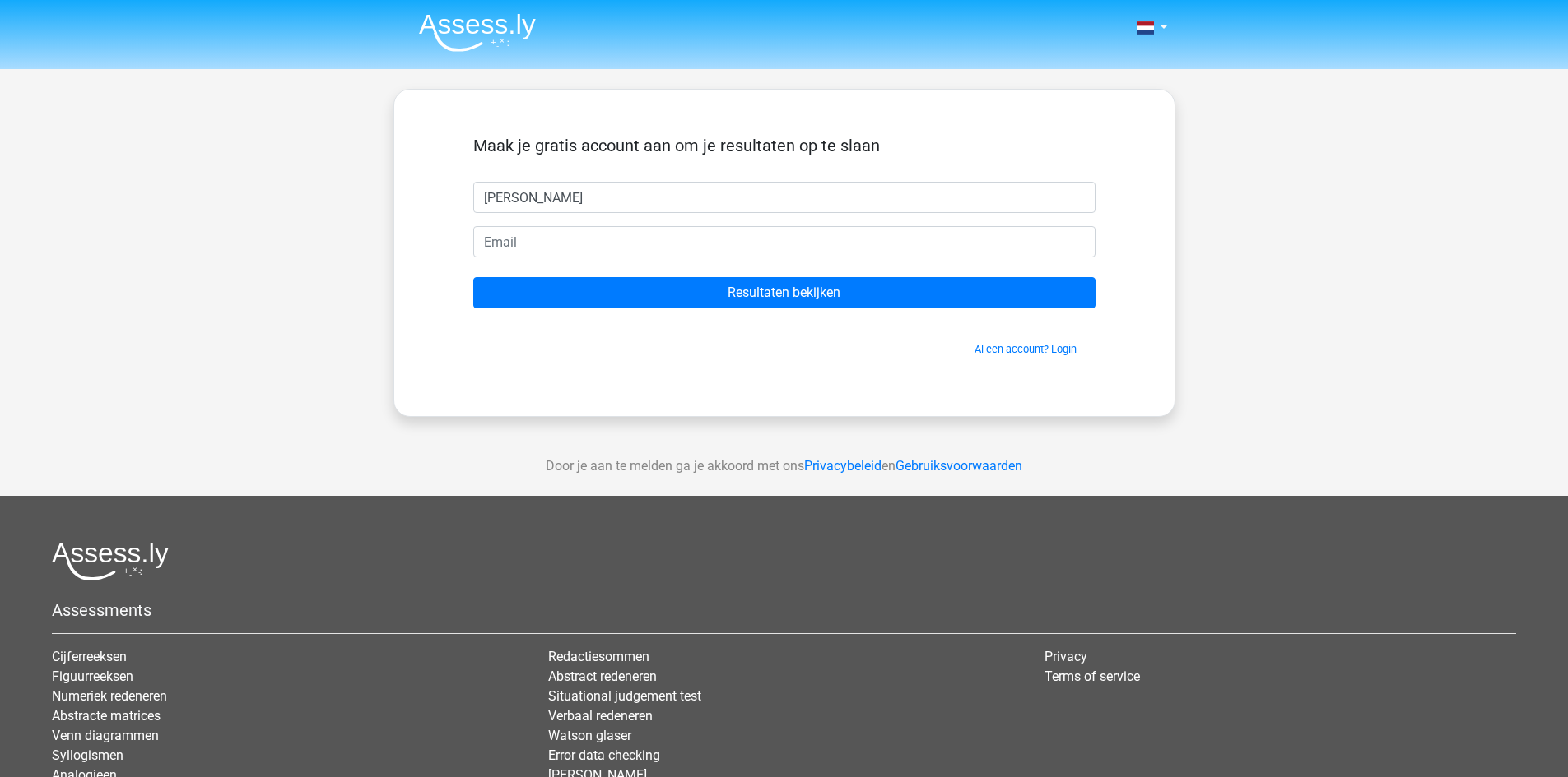
type input "[PERSON_NAME]"
click at [577, 242] on input "email" at bounding box center [784, 241] width 622 height 31
type input "thomas.rasschaert@wpz.be"
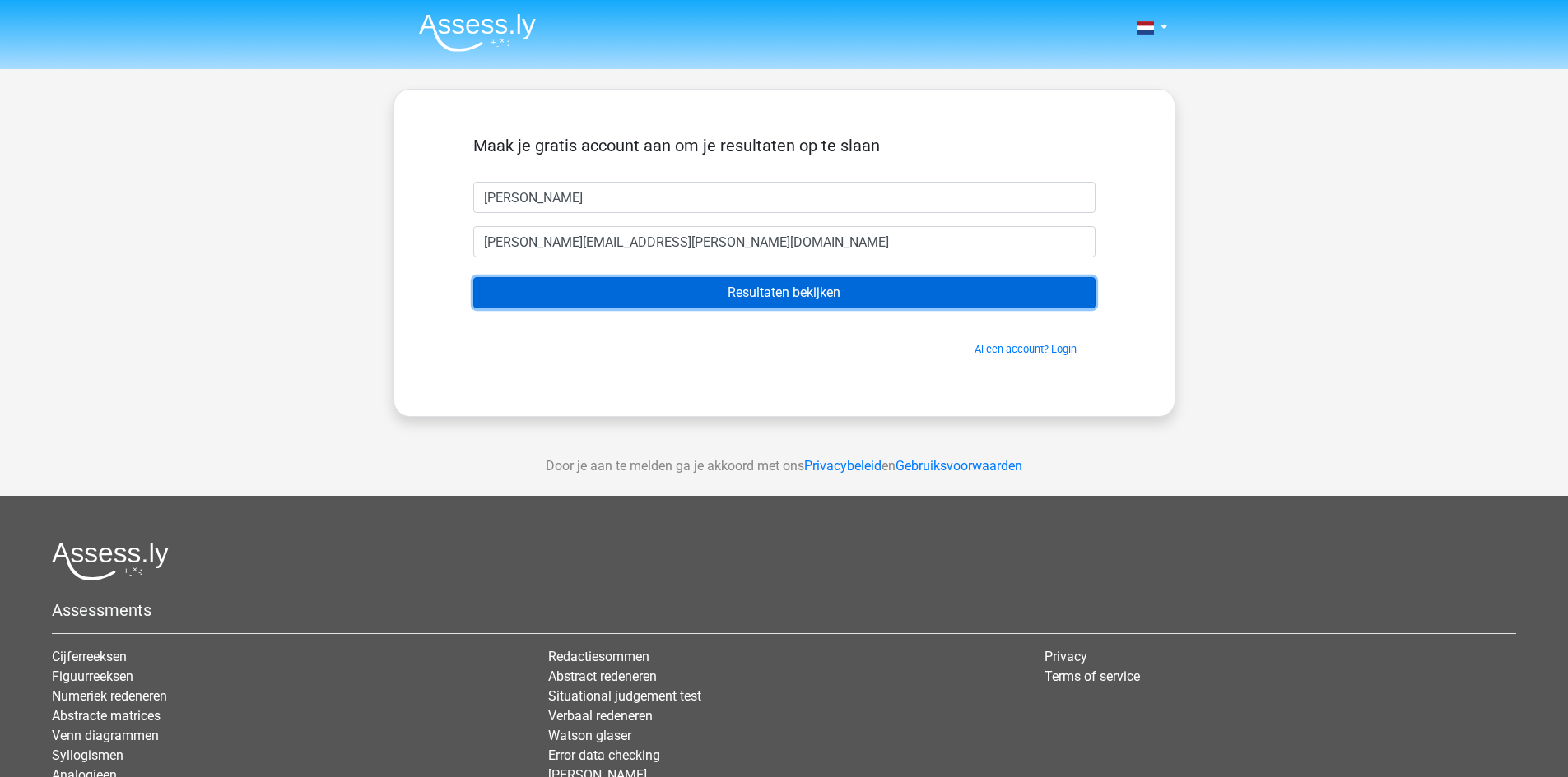
click at [635, 295] on input "Resultaten bekijken" at bounding box center [784, 293] width 622 height 31
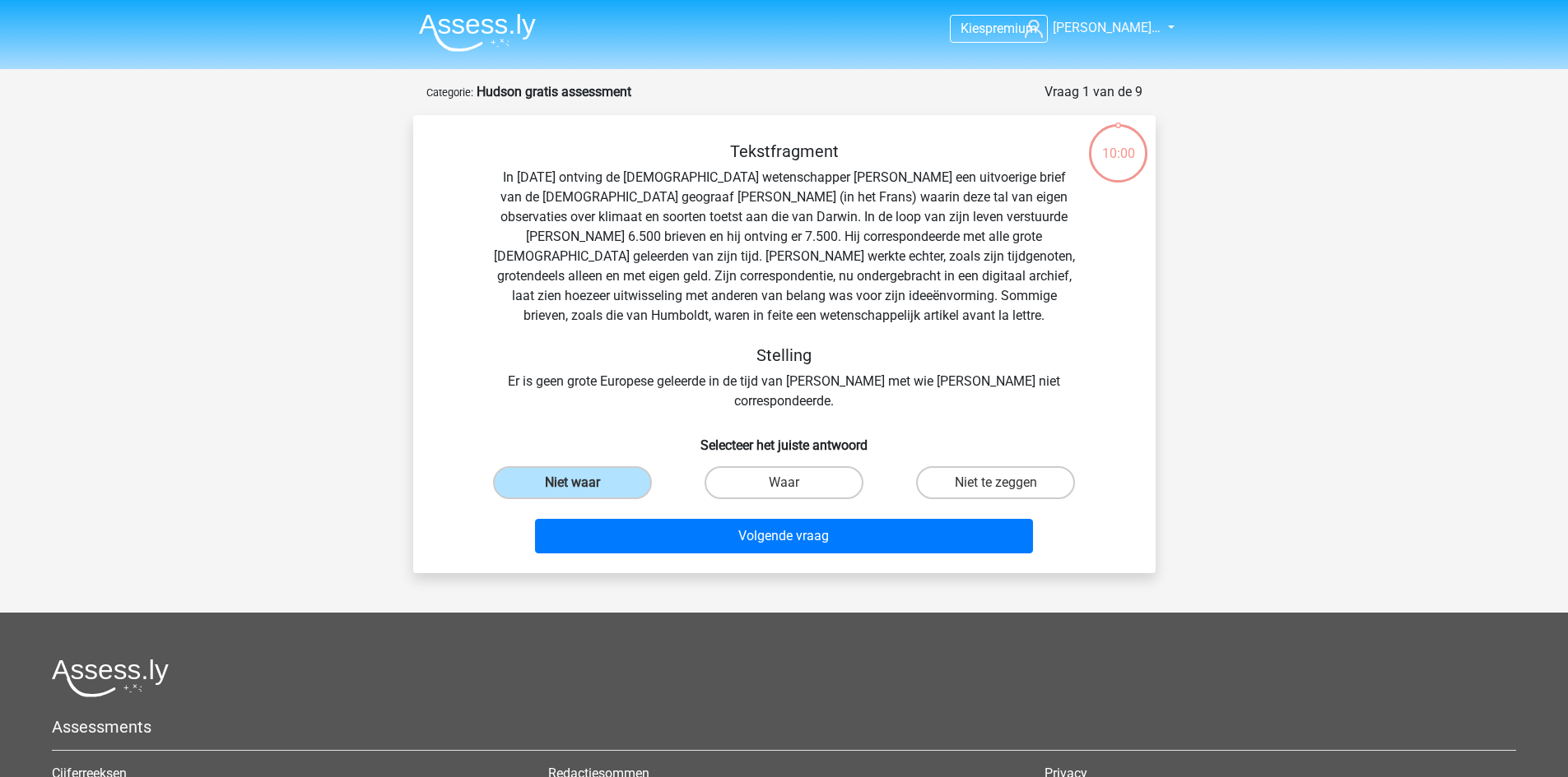
scroll to position [82, 0]
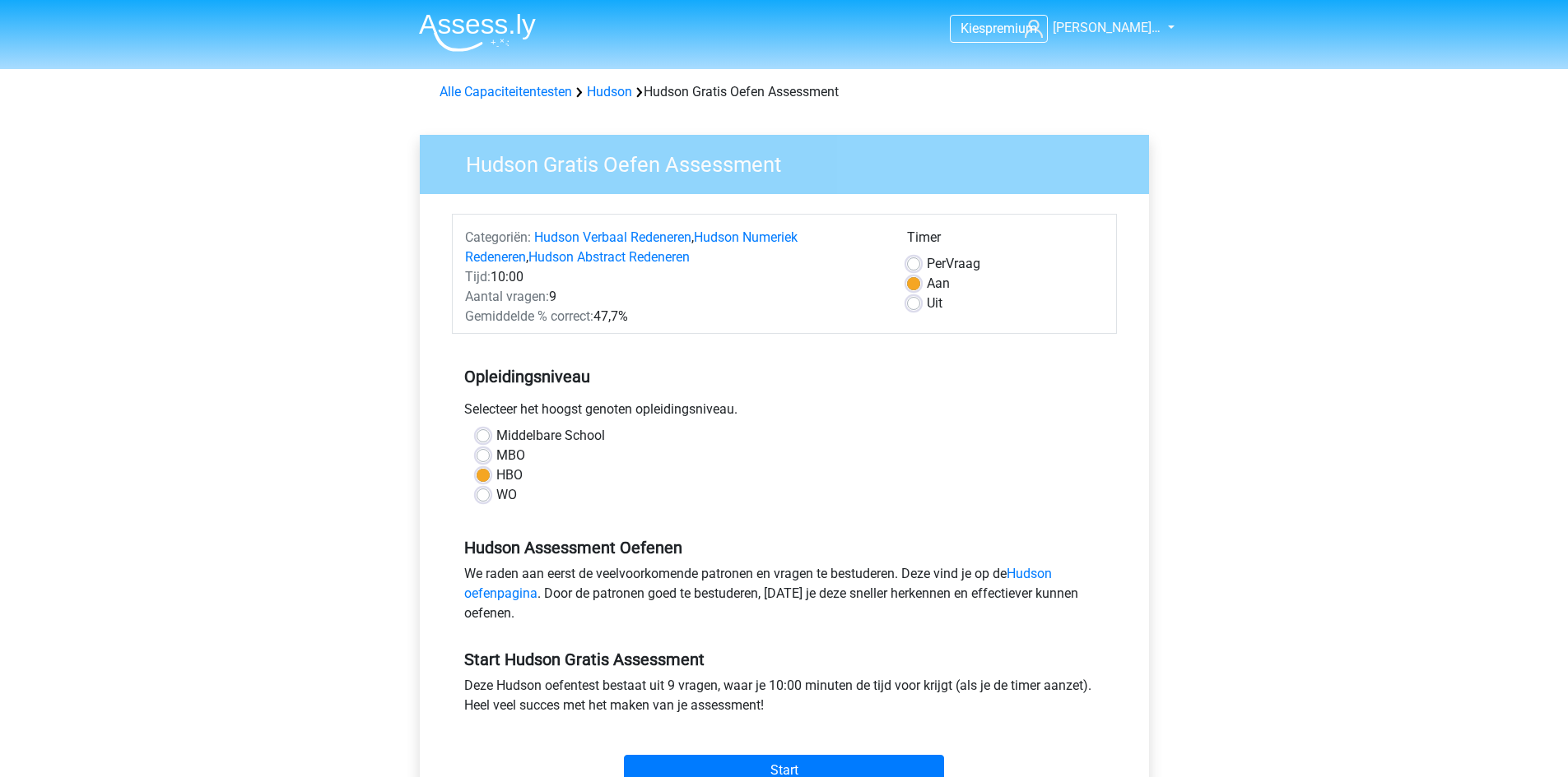
scroll to position [165, 0]
